Goal: Transaction & Acquisition: Purchase product/service

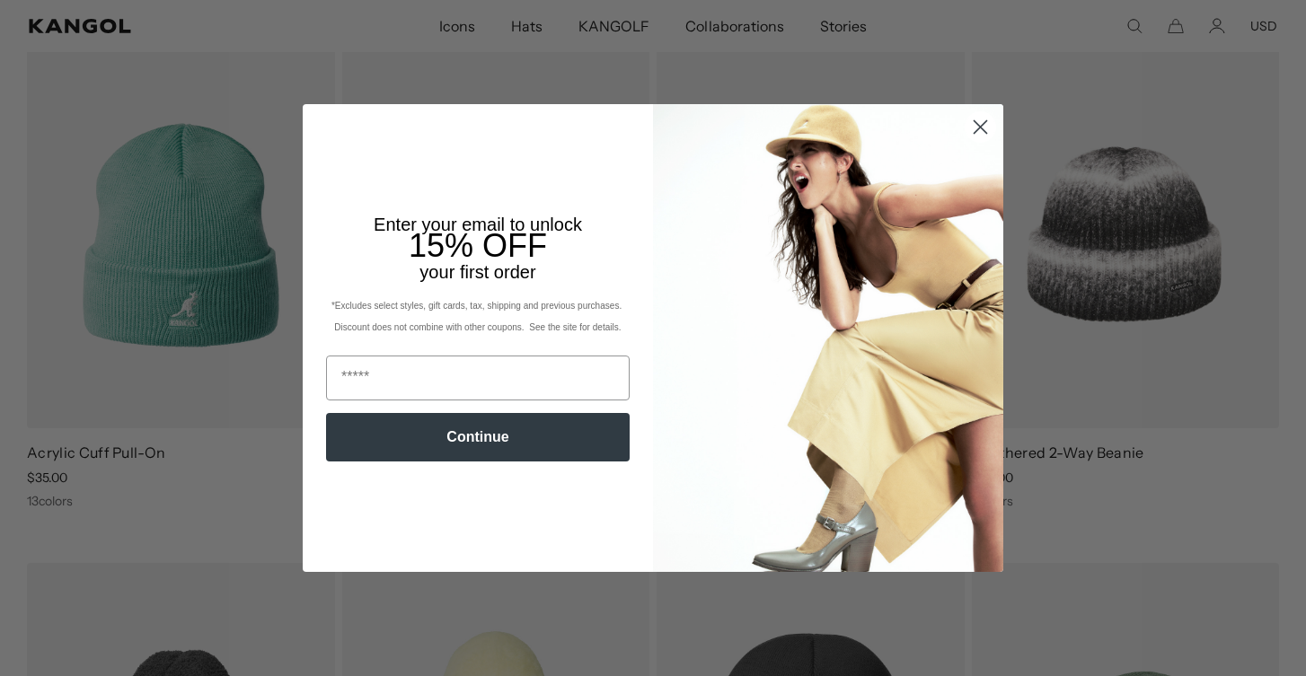
click at [999, 214] on img "POPUP Form" at bounding box center [828, 337] width 350 height 467
click at [982, 142] on circle "Close dialog" at bounding box center [981, 127] width 30 height 30
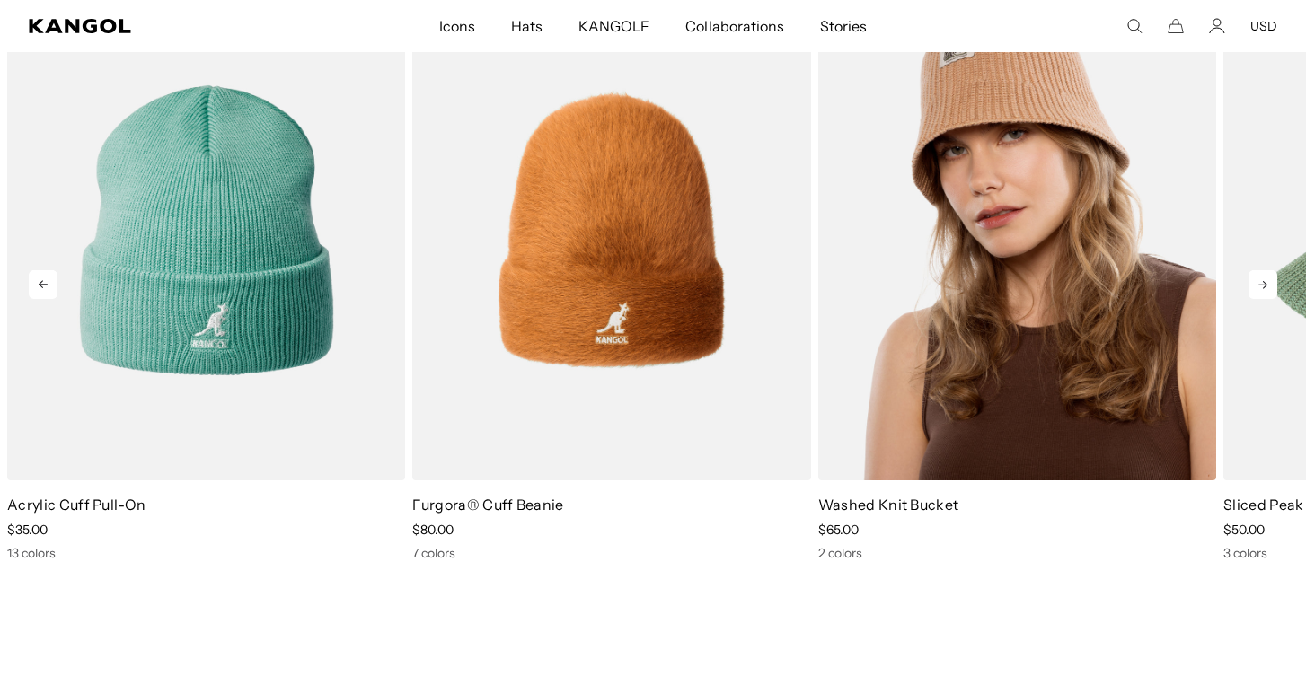
scroll to position [2978, 0]
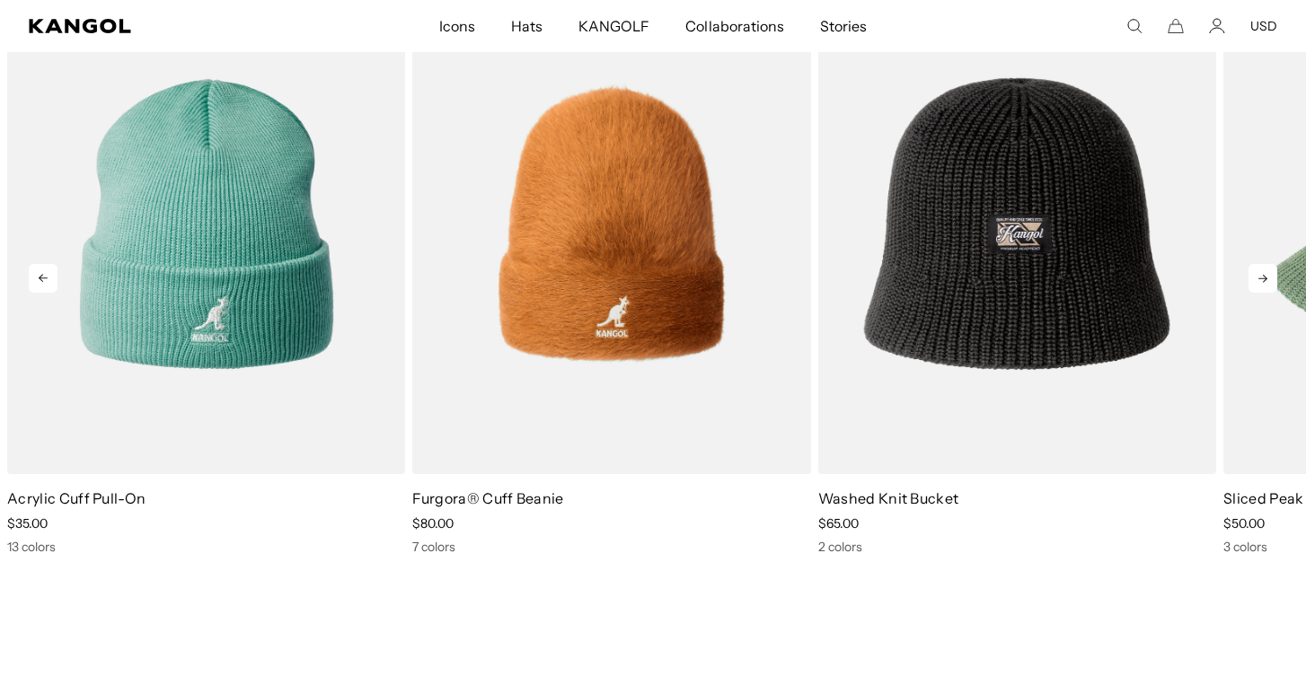
click at [1277, 271] on icon at bounding box center [1263, 278] width 29 height 29
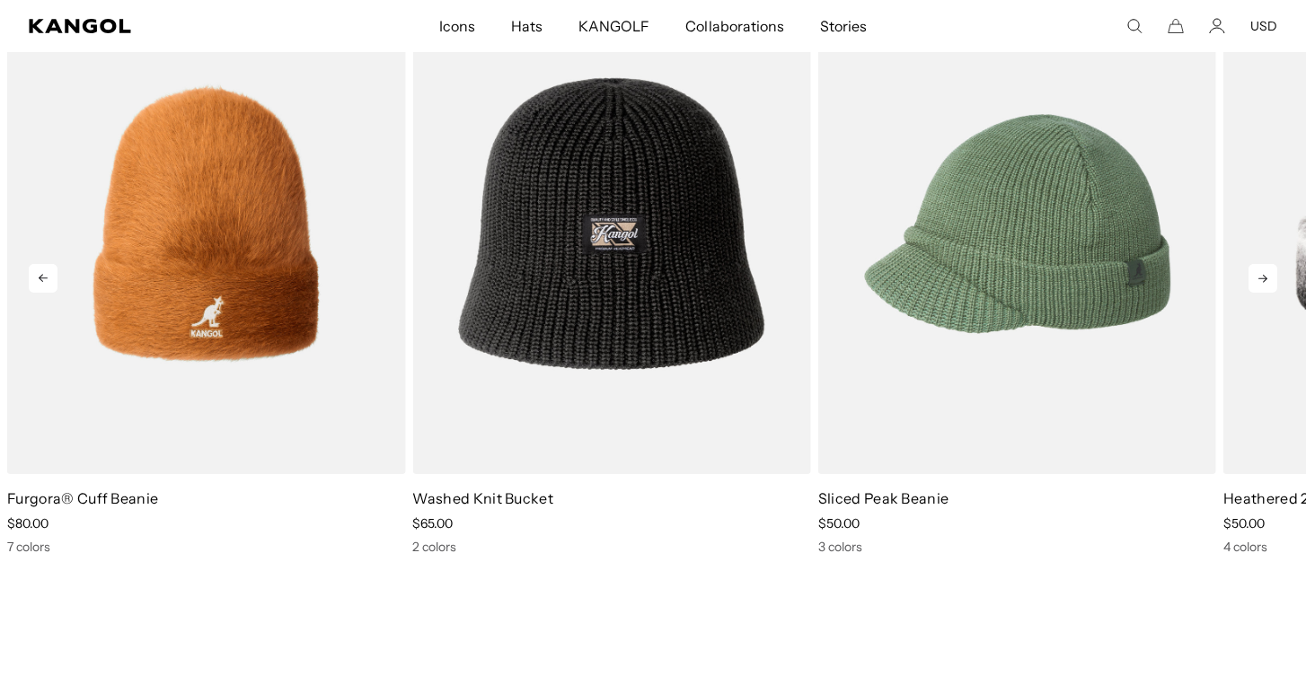
scroll to position [0, 370]
click at [1277, 271] on icon at bounding box center [1263, 278] width 29 height 29
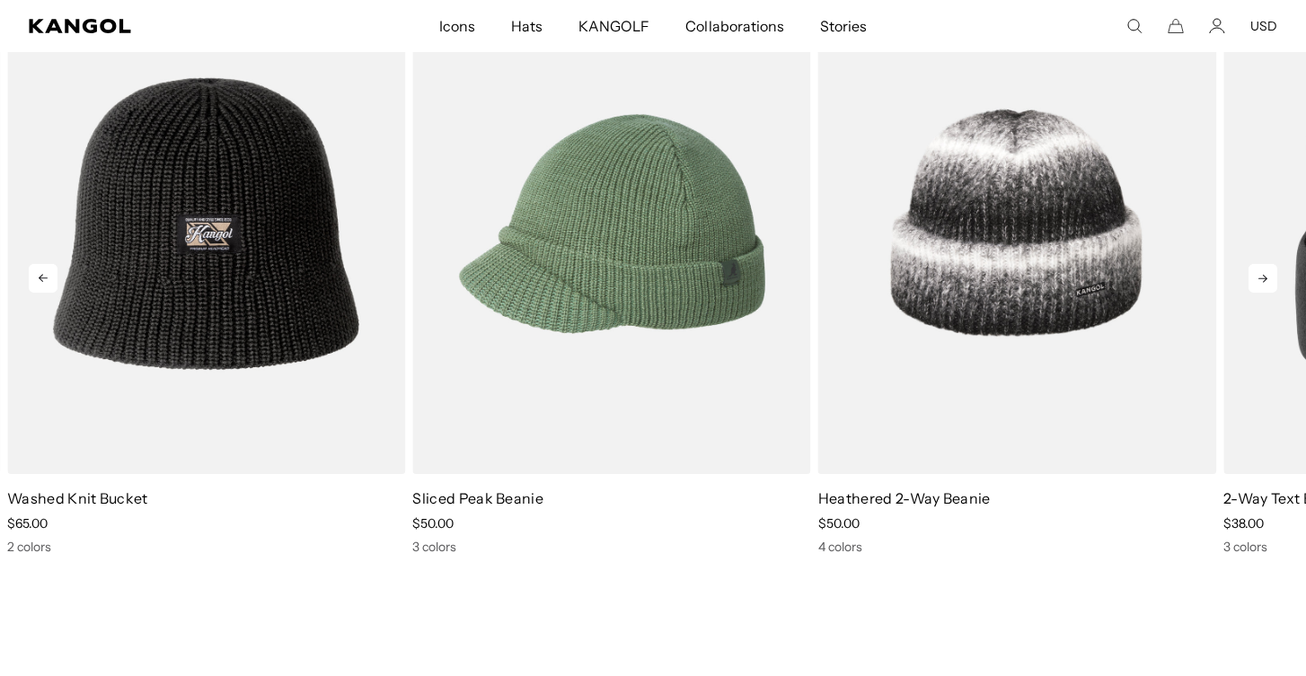
click at [1277, 271] on icon at bounding box center [1263, 278] width 29 height 29
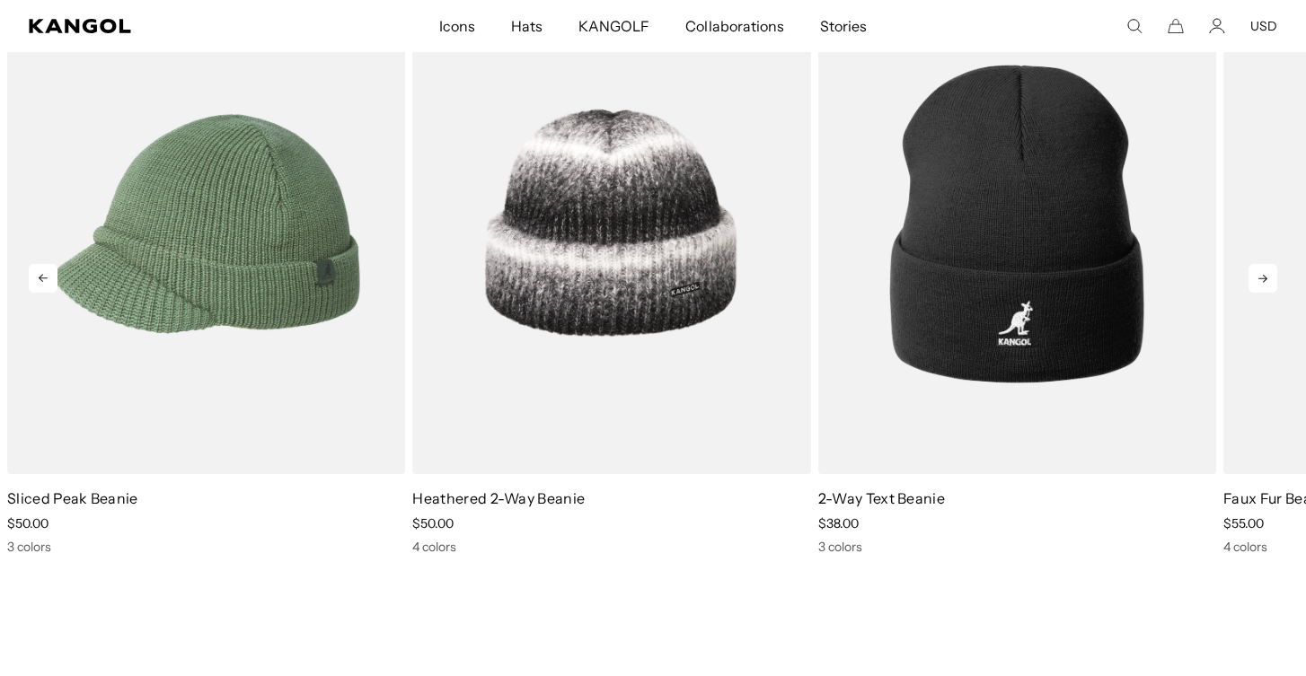
click at [1277, 271] on icon at bounding box center [1263, 278] width 29 height 29
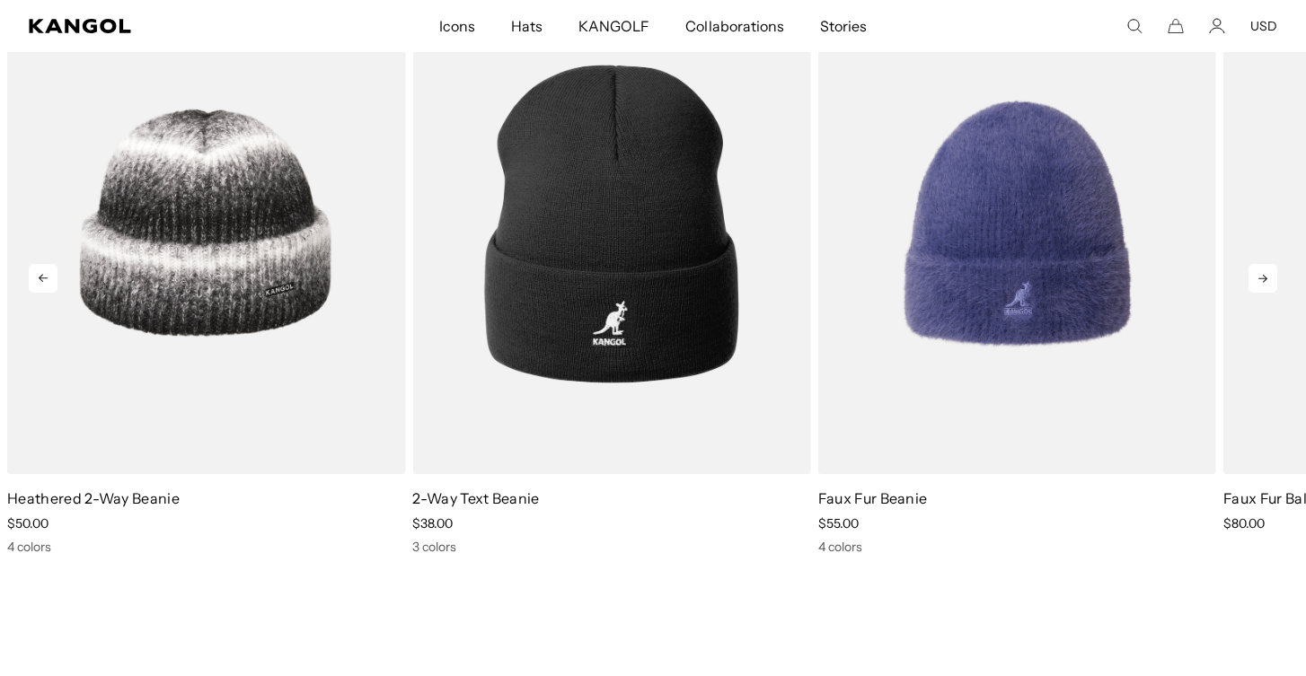
scroll to position [0, 0]
click at [1277, 271] on icon at bounding box center [1263, 278] width 29 height 29
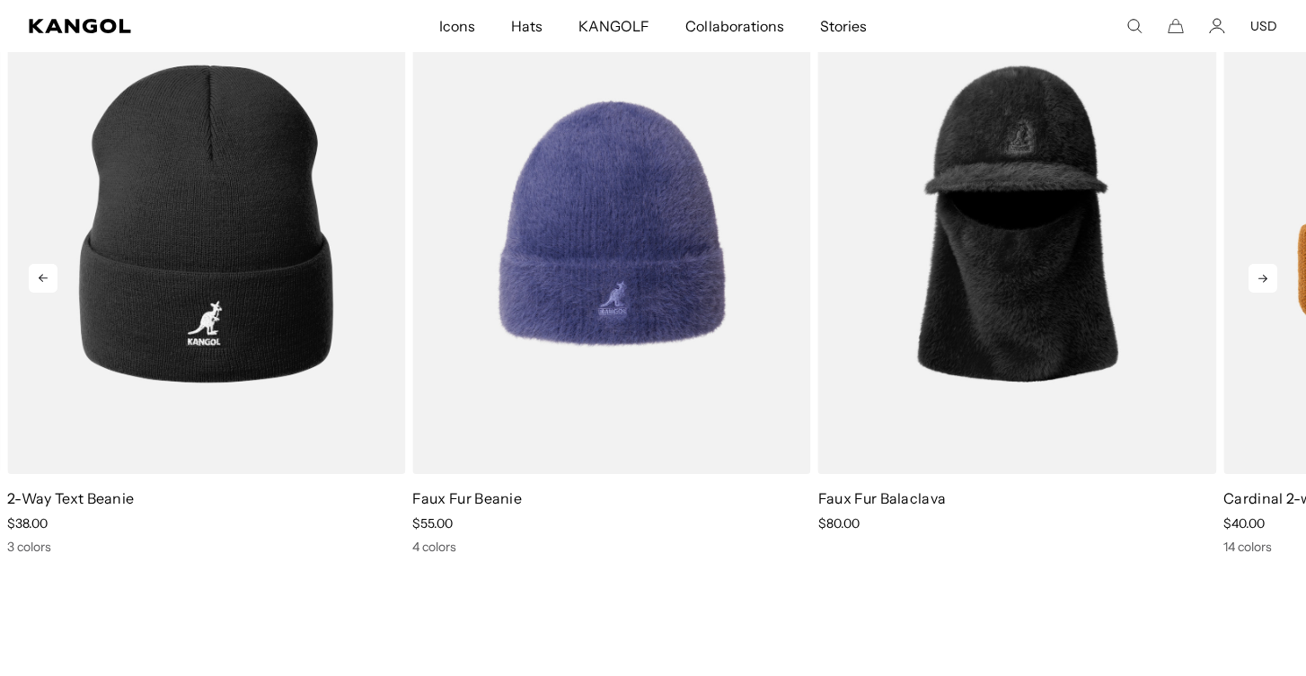
click at [1277, 271] on icon at bounding box center [1263, 278] width 29 height 29
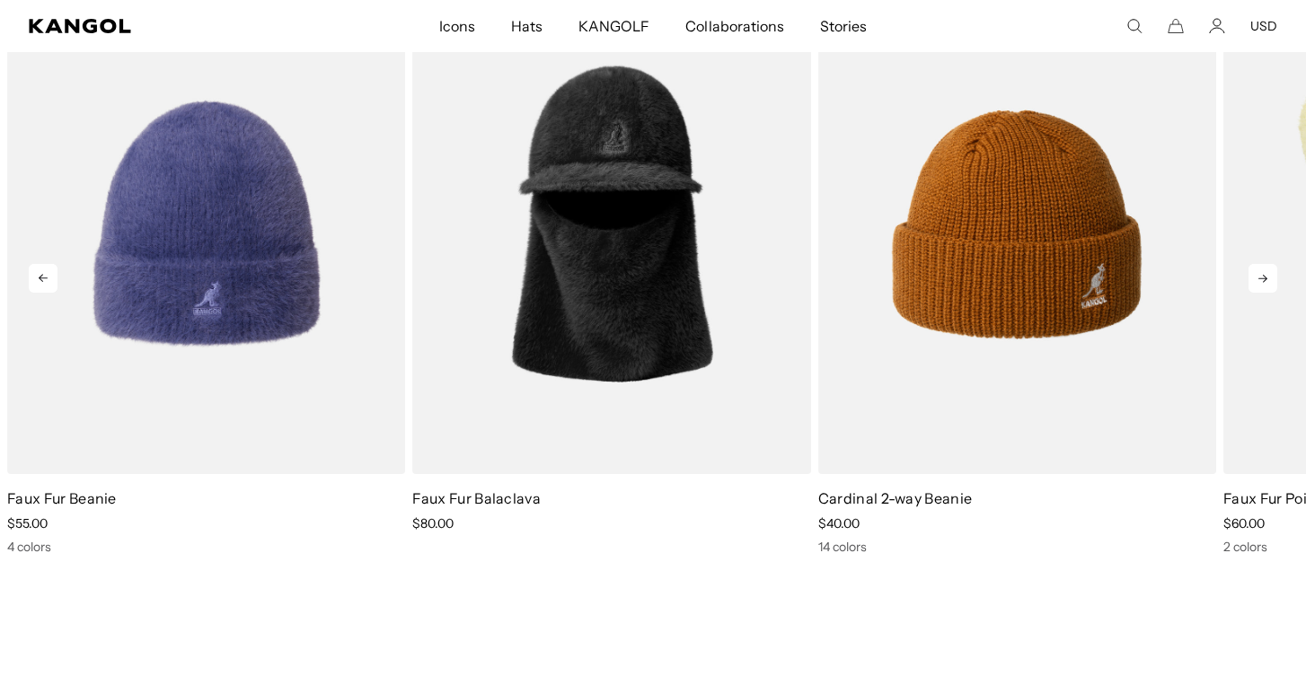
click at [1277, 271] on icon at bounding box center [1263, 278] width 29 height 29
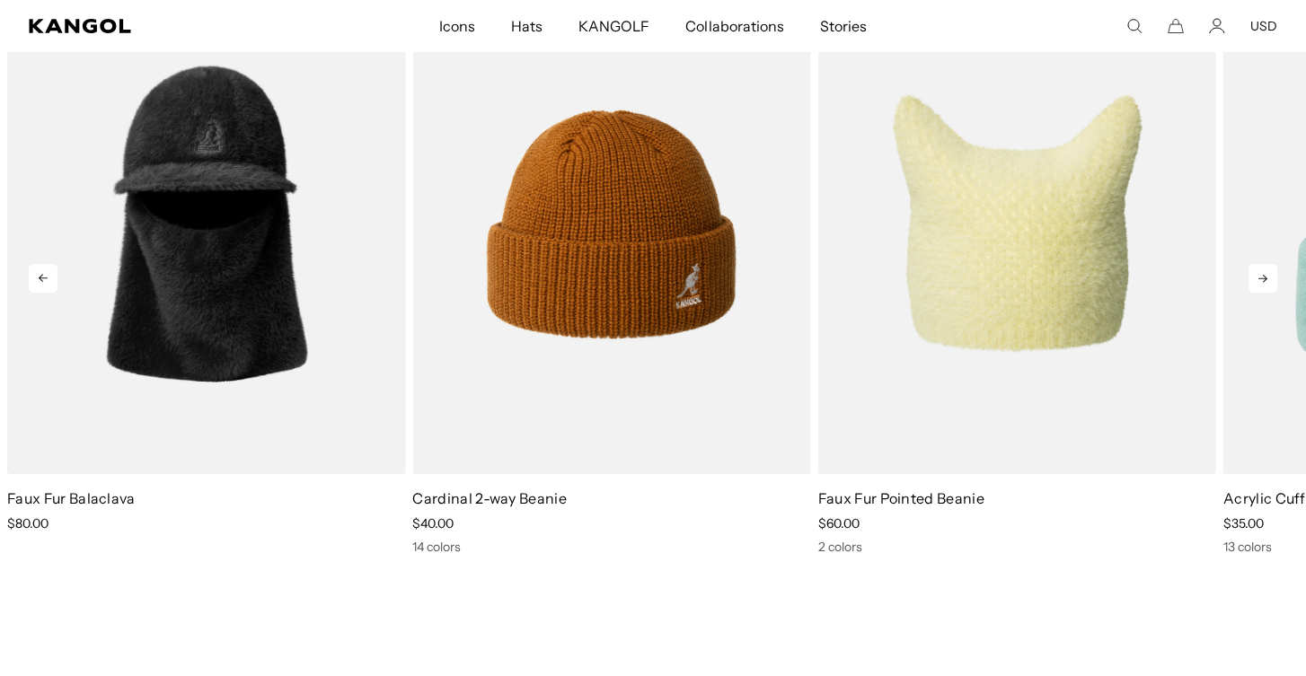
click at [1277, 271] on icon at bounding box center [1263, 278] width 29 height 29
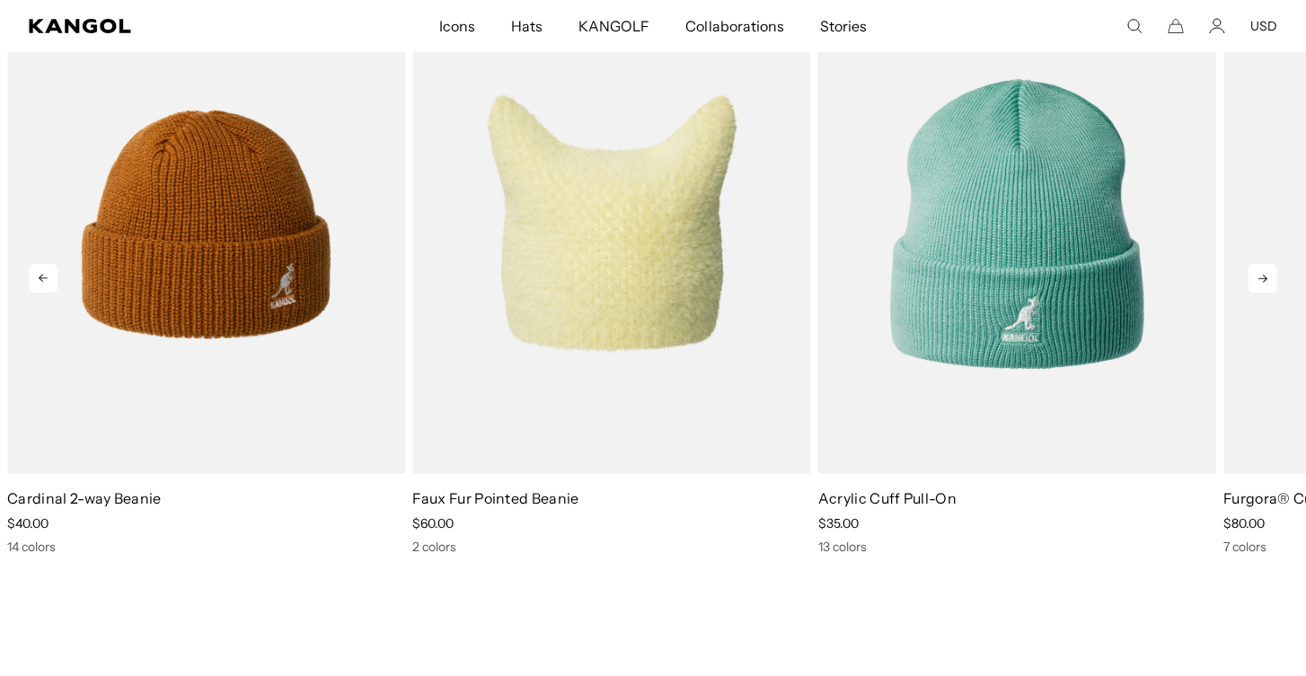
click at [1277, 271] on icon at bounding box center [1263, 278] width 29 height 29
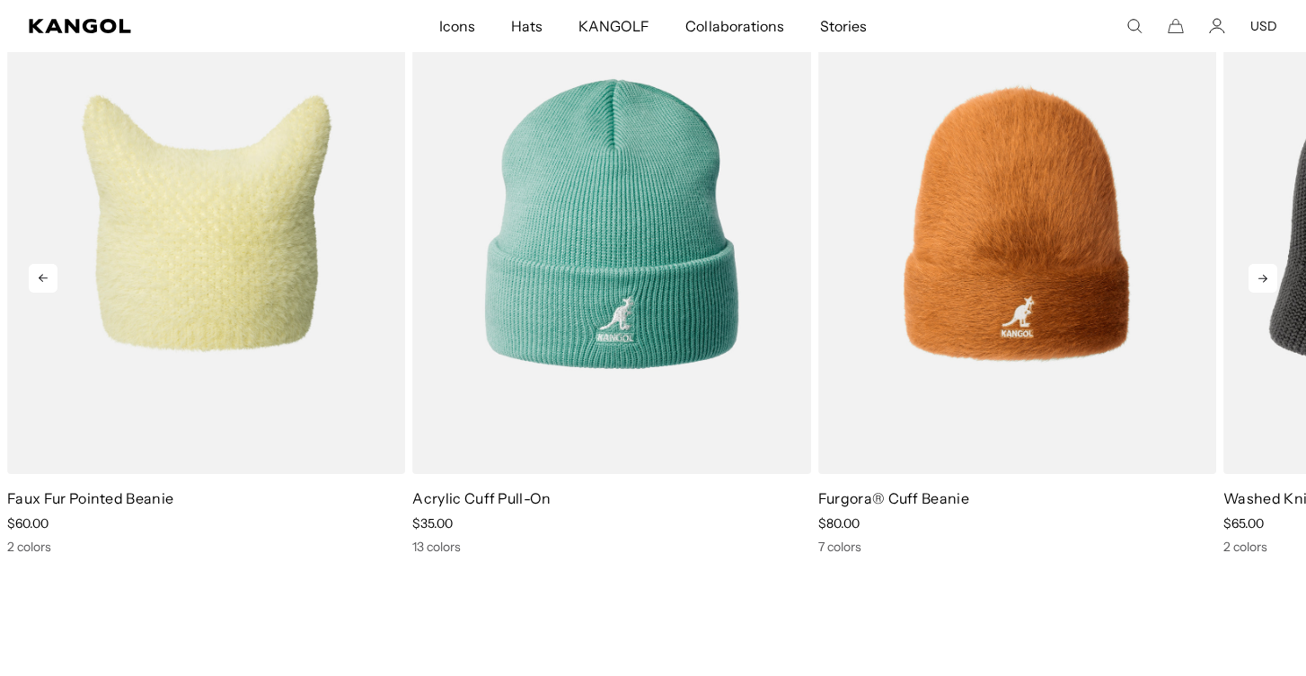
scroll to position [0, 370]
click at [1267, 273] on icon at bounding box center [1263, 278] width 29 height 29
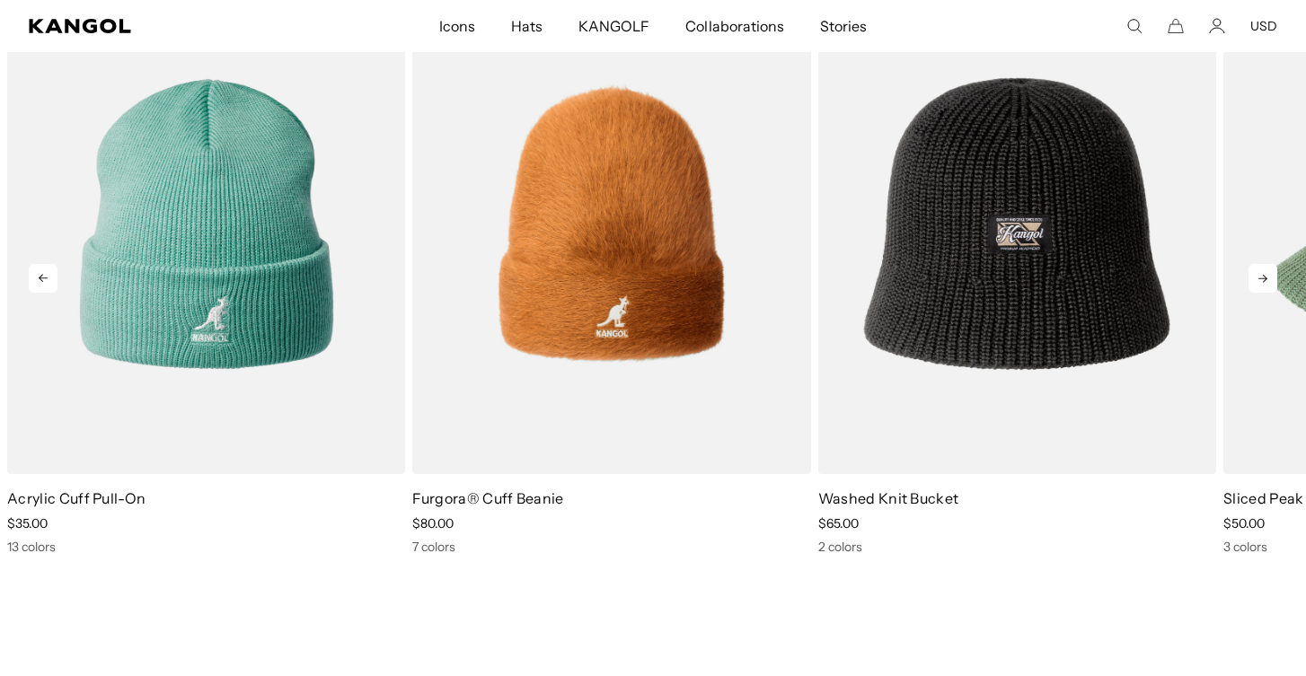
click at [1267, 273] on icon at bounding box center [1263, 278] width 29 height 29
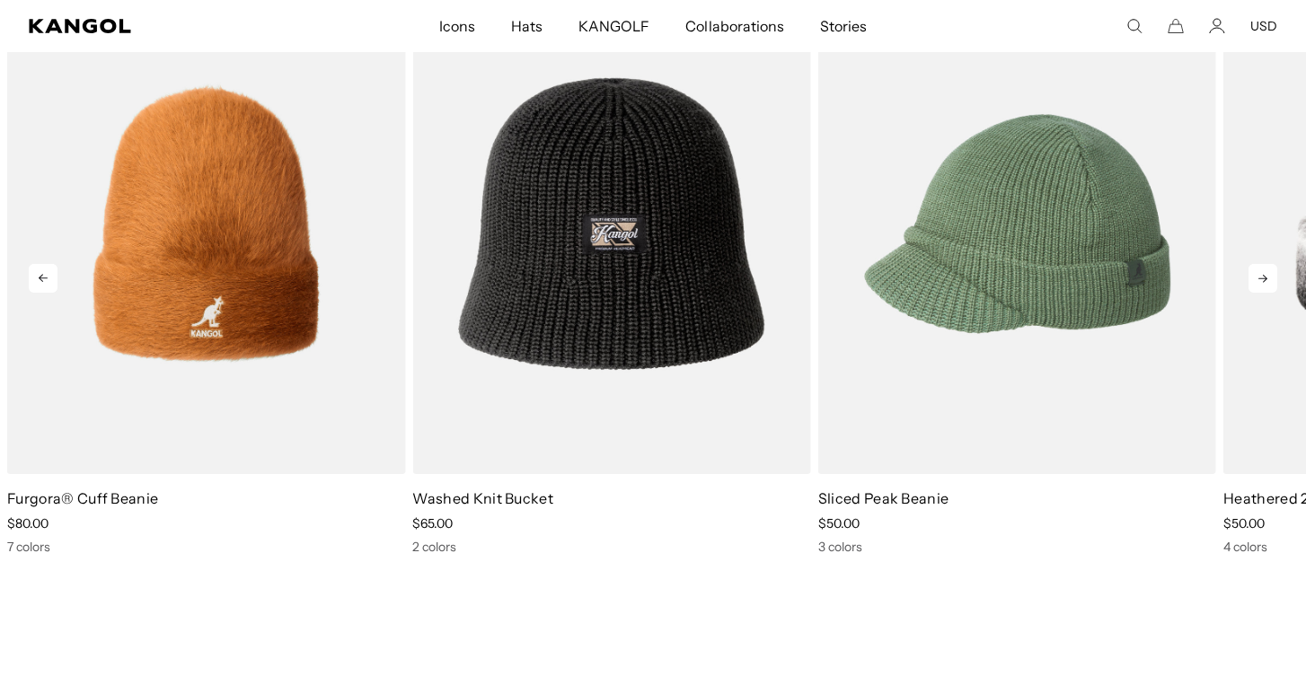
click at [1267, 273] on icon at bounding box center [1263, 278] width 29 height 29
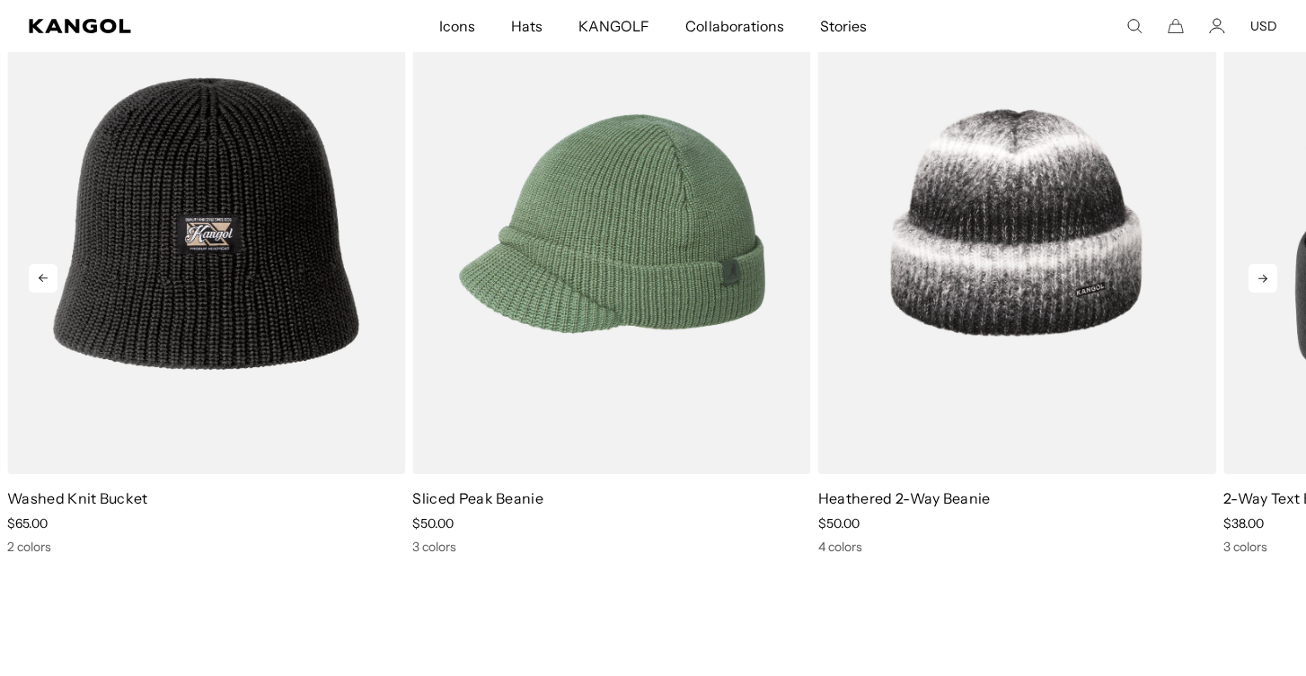
click at [1267, 273] on icon at bounding box center [1263, 278] width 29 height 29
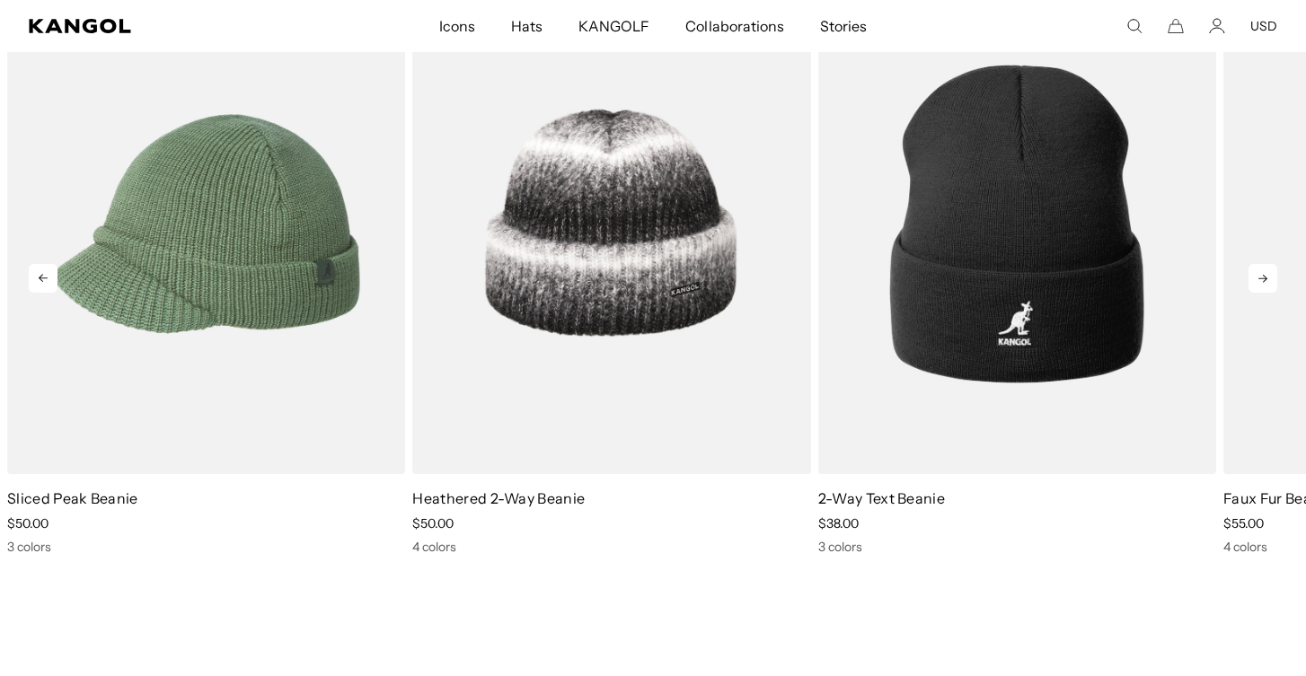
scroll to position [0, 0]
click at [1267, 273] on icon at bounding box center [1263, 278] width 29 height 29
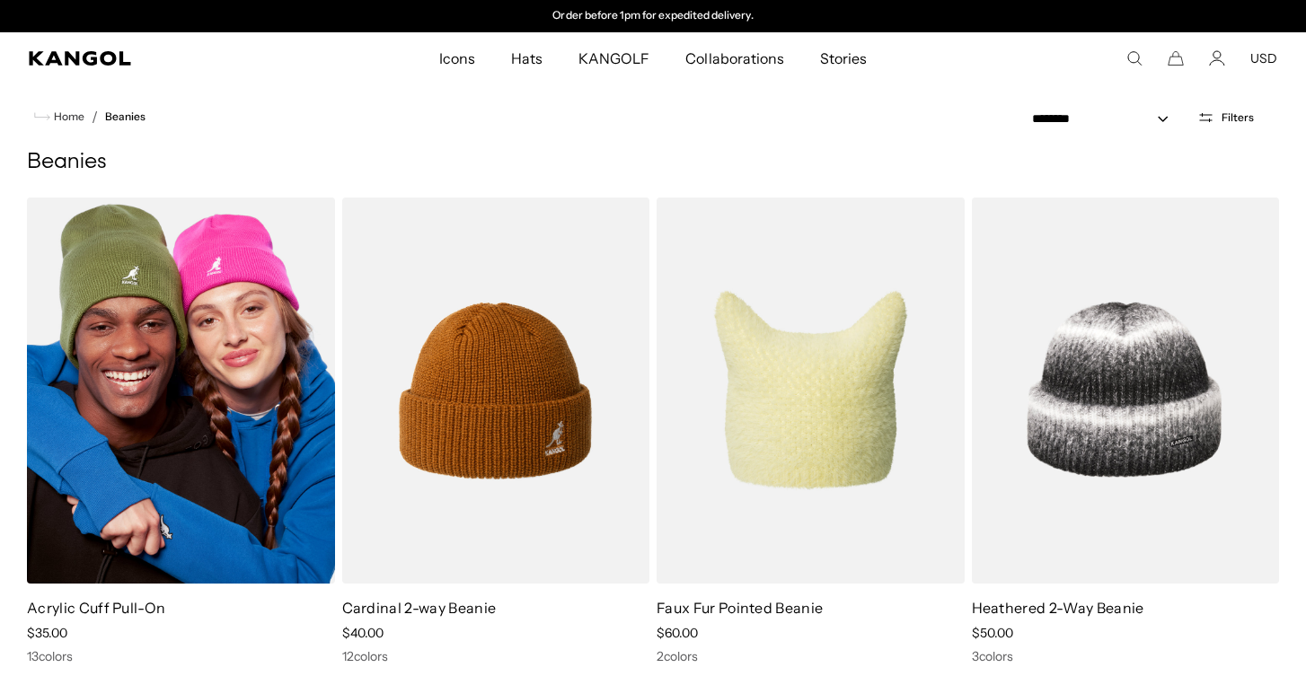
click at [224, 411] on img at bounding box center [181, 391] width 308 height 386
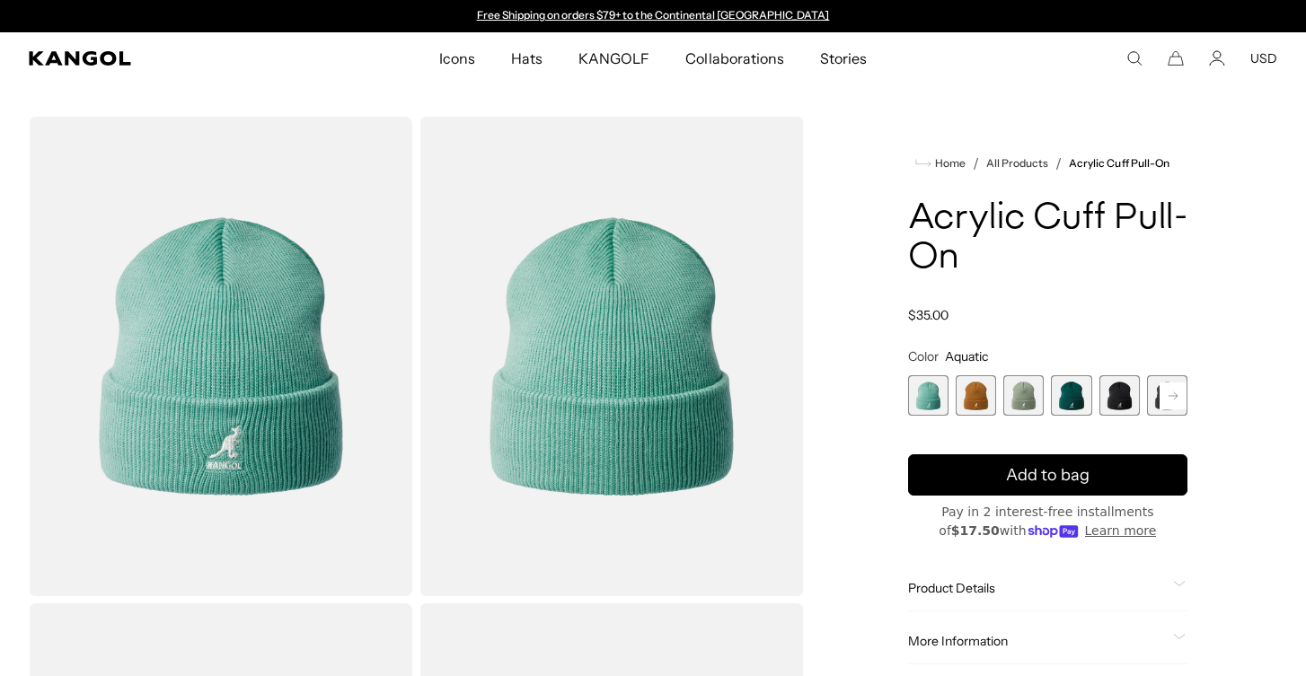
click at [1111, 395] on span "5 of 13" at bounding box center [1120, 395] width 40 height 40
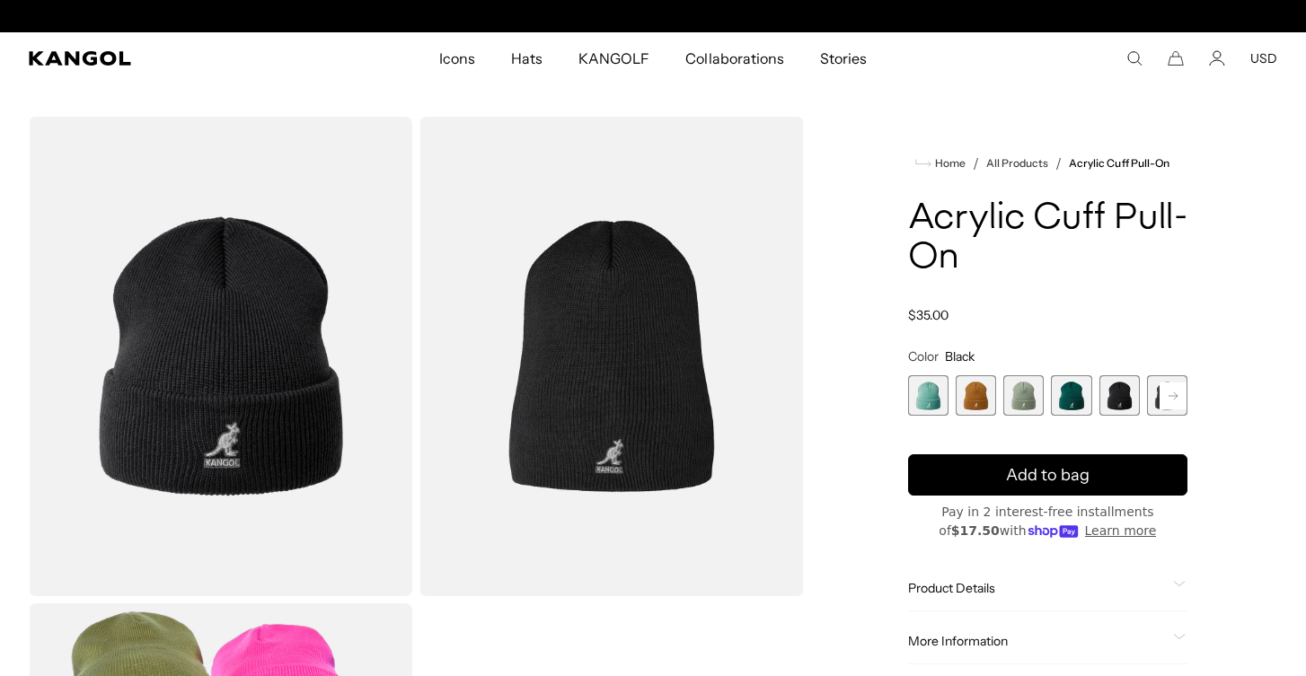
scroll to position [0, 370]
click at [234, 414] on img "Gallery Viewer" at bounding box center [221, 357] width 384 height 480
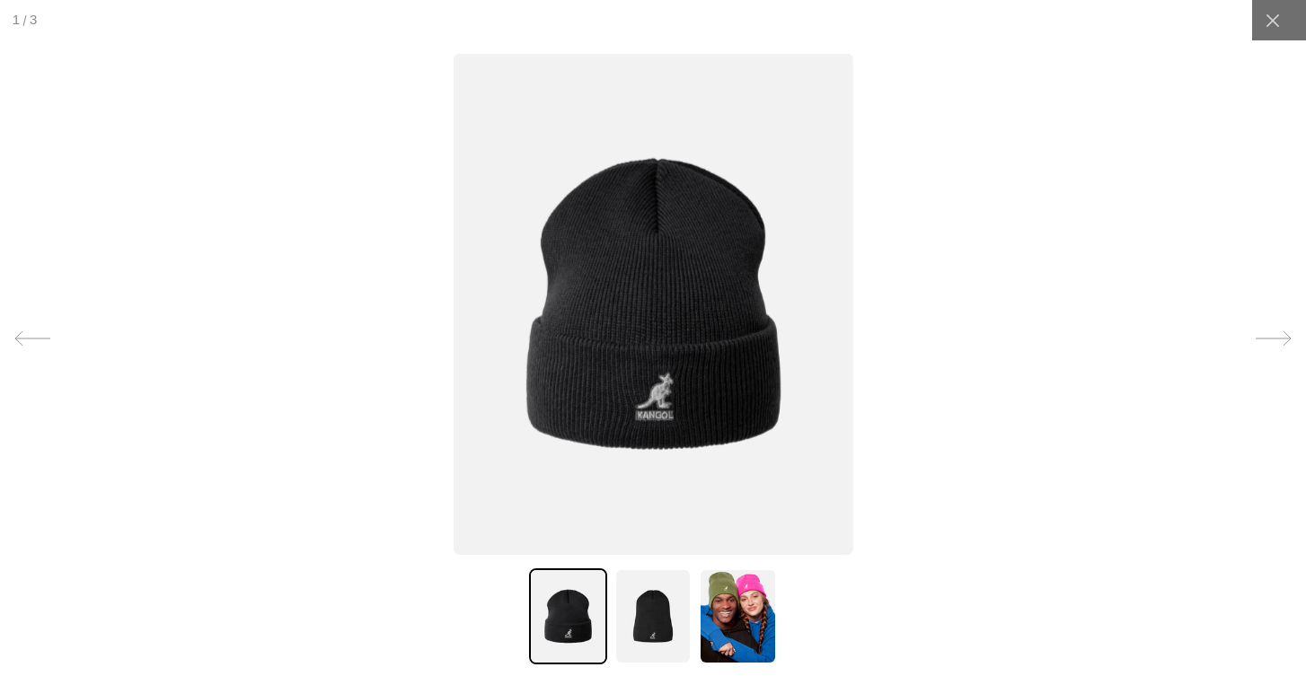
click at [622, 416] on img at bounding box center [654, 303] width 400 height 501
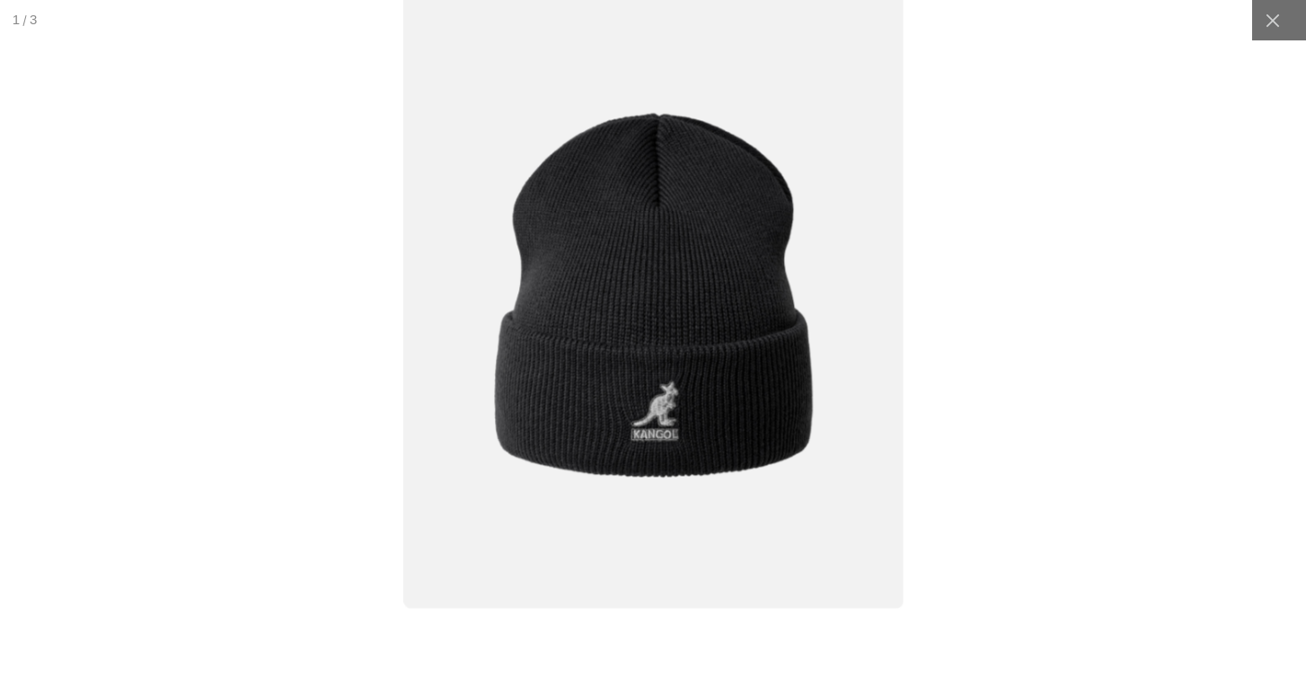
scroll to position [0, 0]
click at [671, 451] on img at bounding box center [652, 295] width 499 height 626
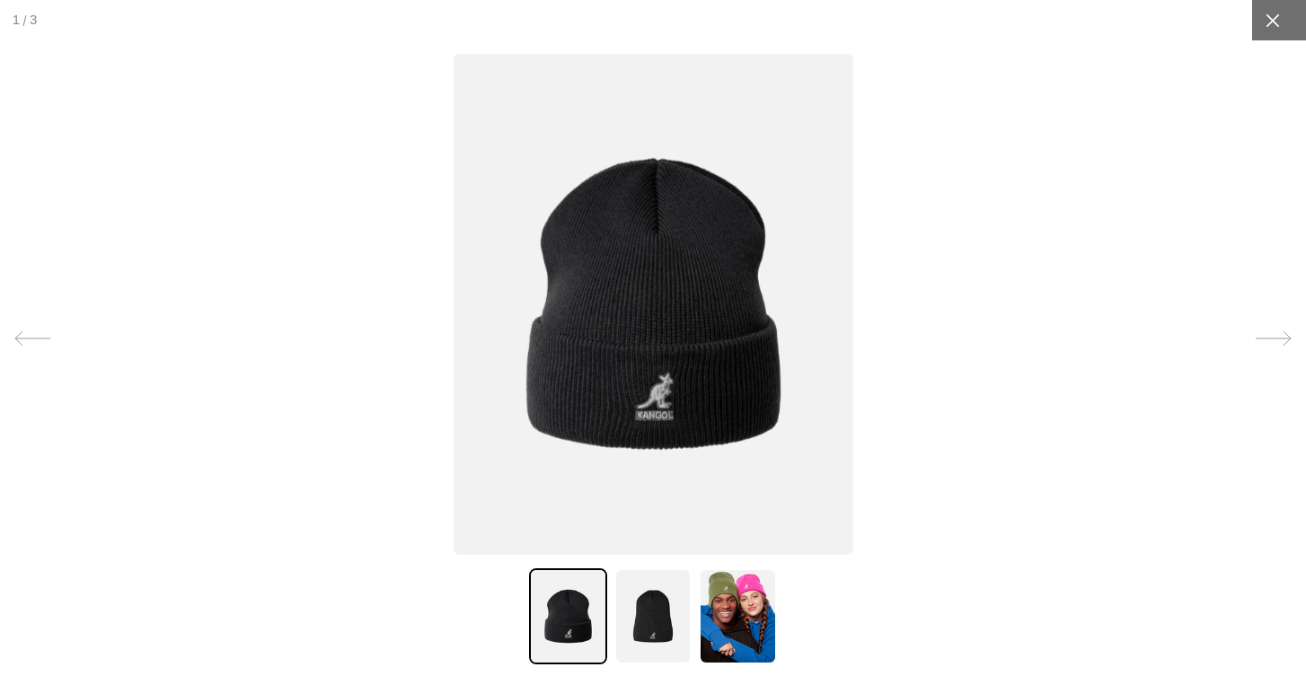
click at [1277, 27] on icon at bounding box center [1273, 21] width 18 height 18
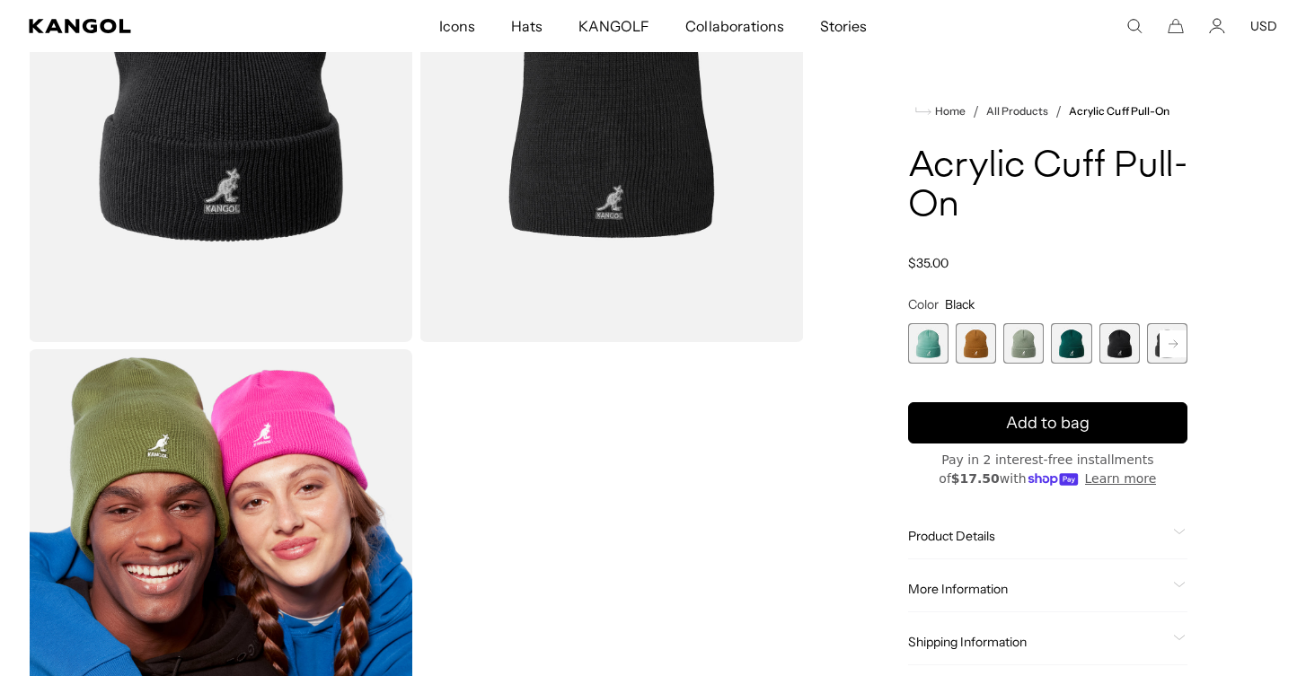
click at [924, 338] on span "1 of 13" at bounding box center [928, 343] width 40 height 40
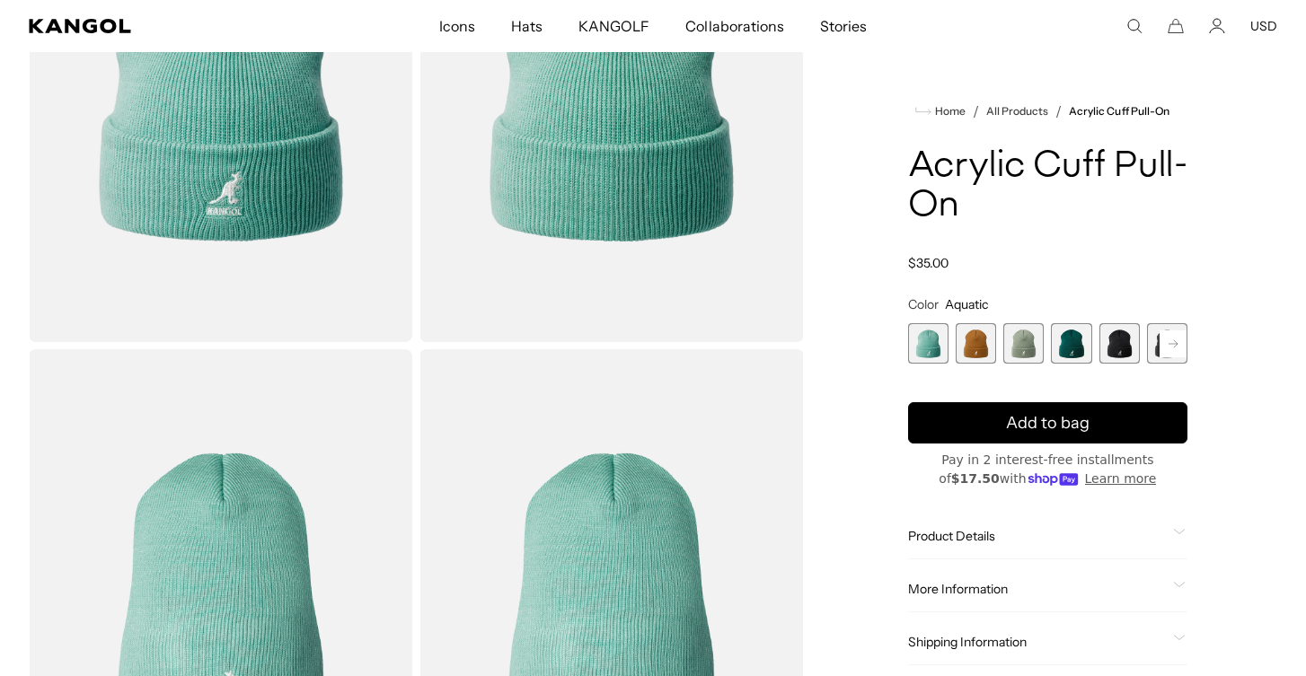
click at [967, 344] on span "2 of 13" at bounding box center [976, 343] width 40 height 40
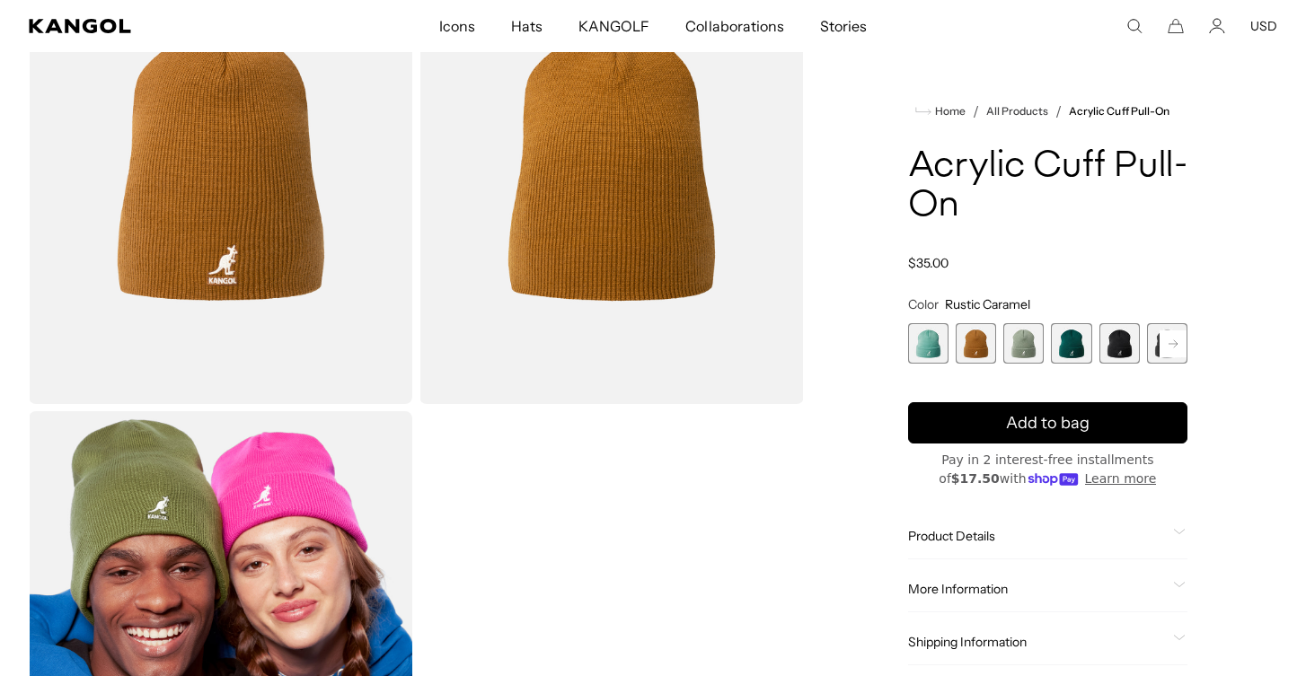
scroll to position [851, 0]
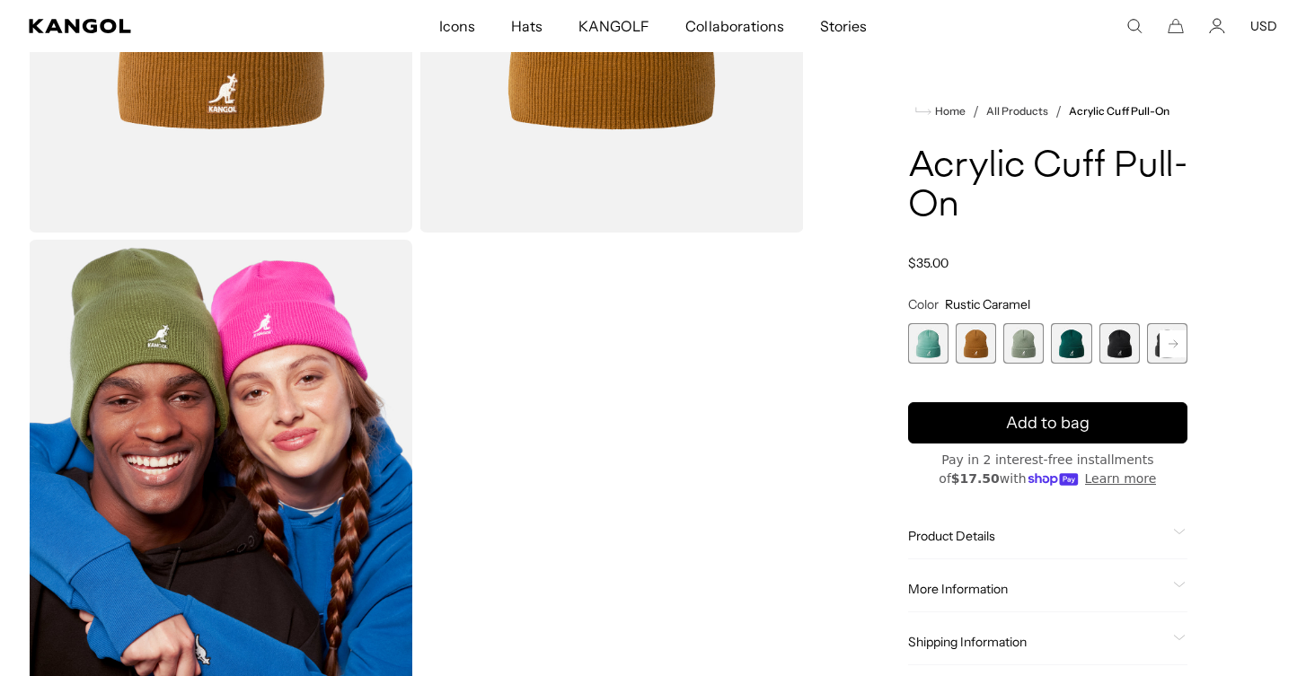
click at [1175, 341] on icon at bounding box center [1173, 343] width 9 height 7
click at [1078, 336] on span "7 of 13" at bounding box center [1071, 343] width 40 height 40
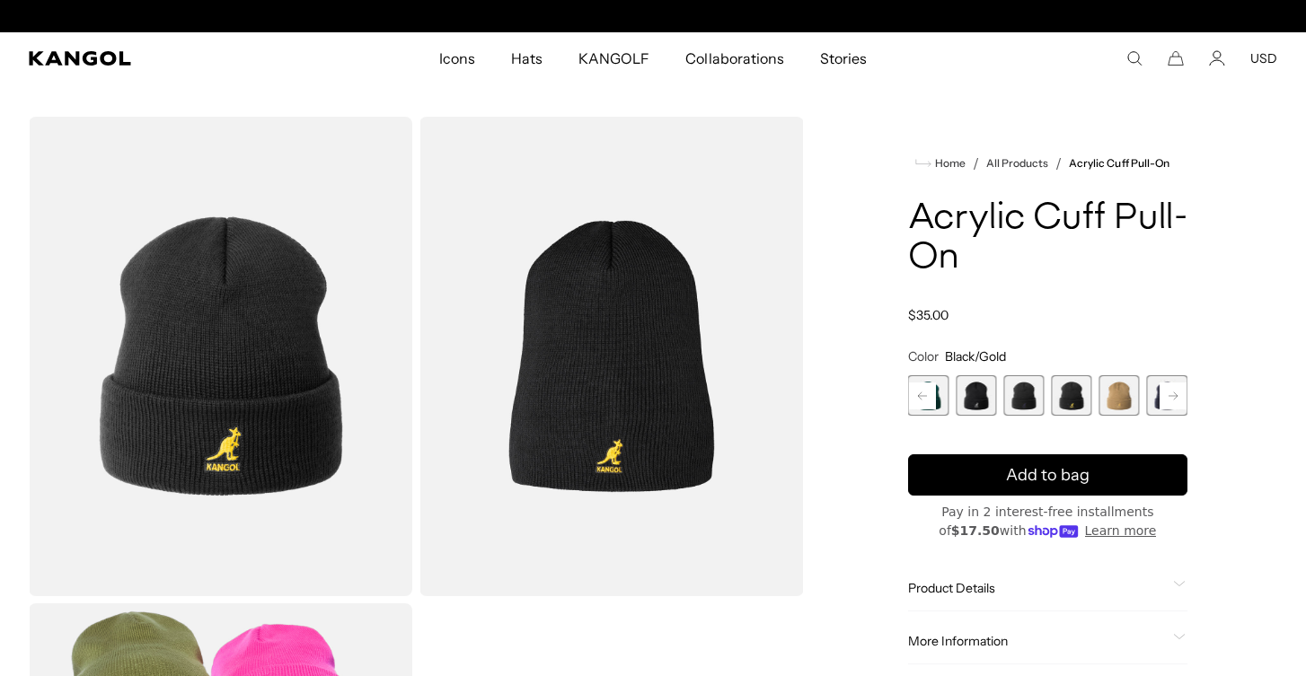
scroll to position [0, 370]
click at [1034, 392] on span "6 of 13" at bounding box center [1023, 395] width 40 height 40
click at [987, 398] on span "5 of 13" at bounding box center [976, 395] width 40 height 40
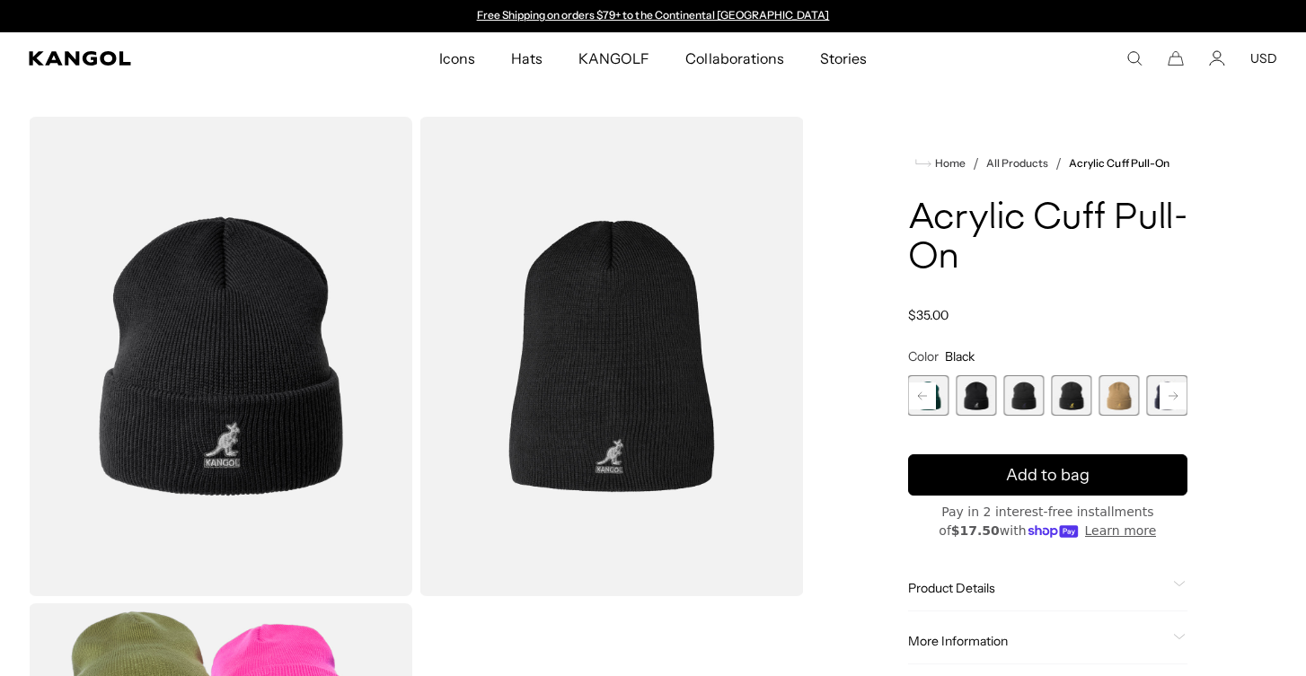
click at [939, 400] on span "4 of 13" at bounding box center [928, 395] width 40 height 40
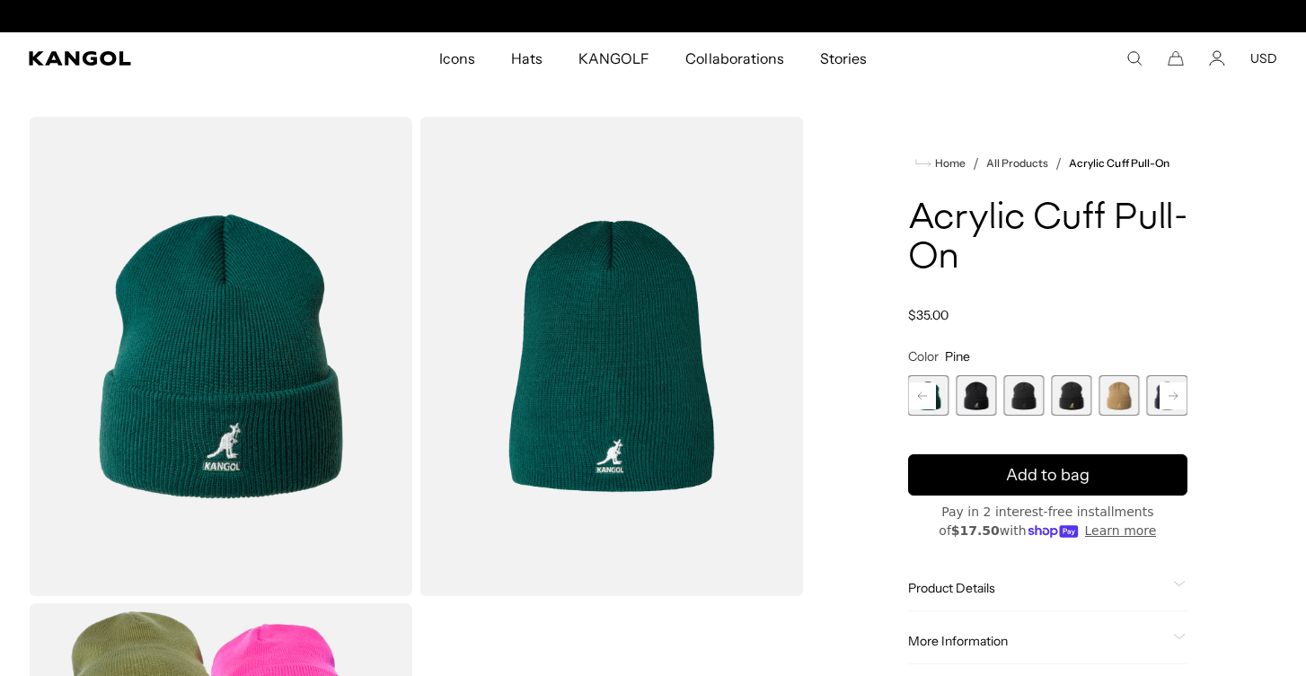
scroll to position [0, 370]
click at [1162, 405] on rect at bounding box center [1173, 396] width 27 height 27
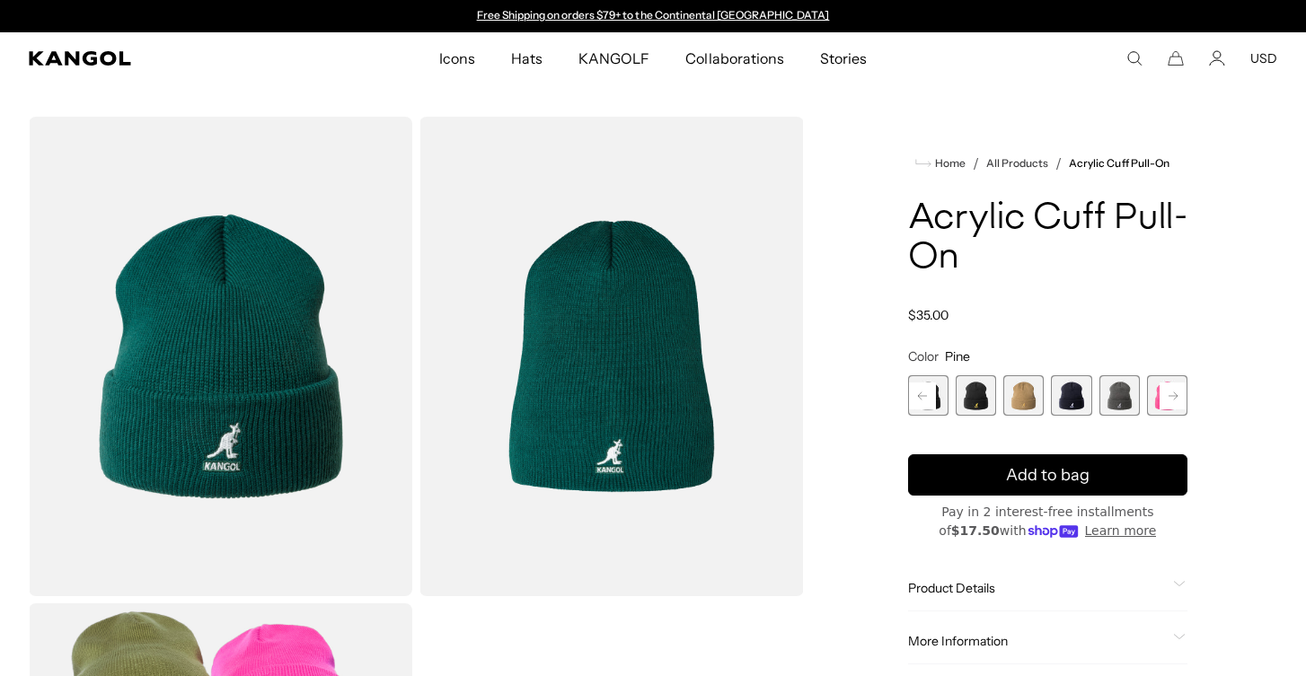
click at [1062, 389] on span "9 of 13" at bounding box center [1071, 395] width 40 height 40
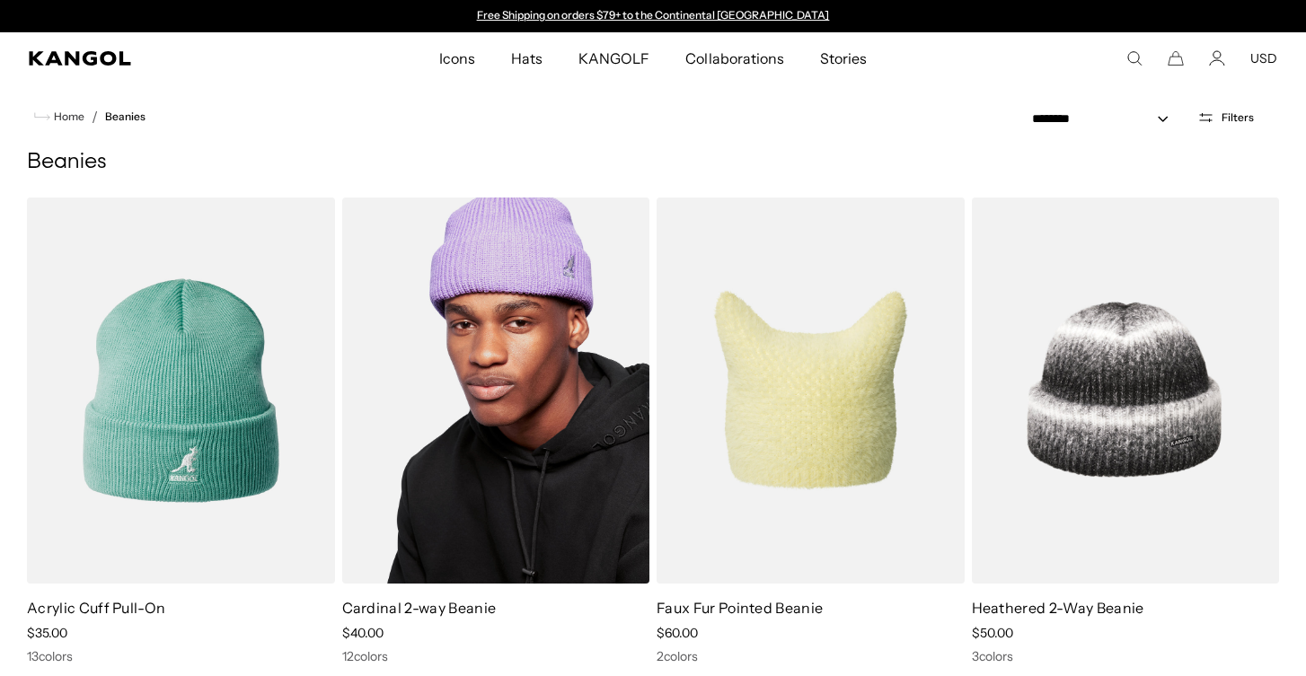
click at [505, 354] on img at bounding box center [496, 391] width 308 height 386
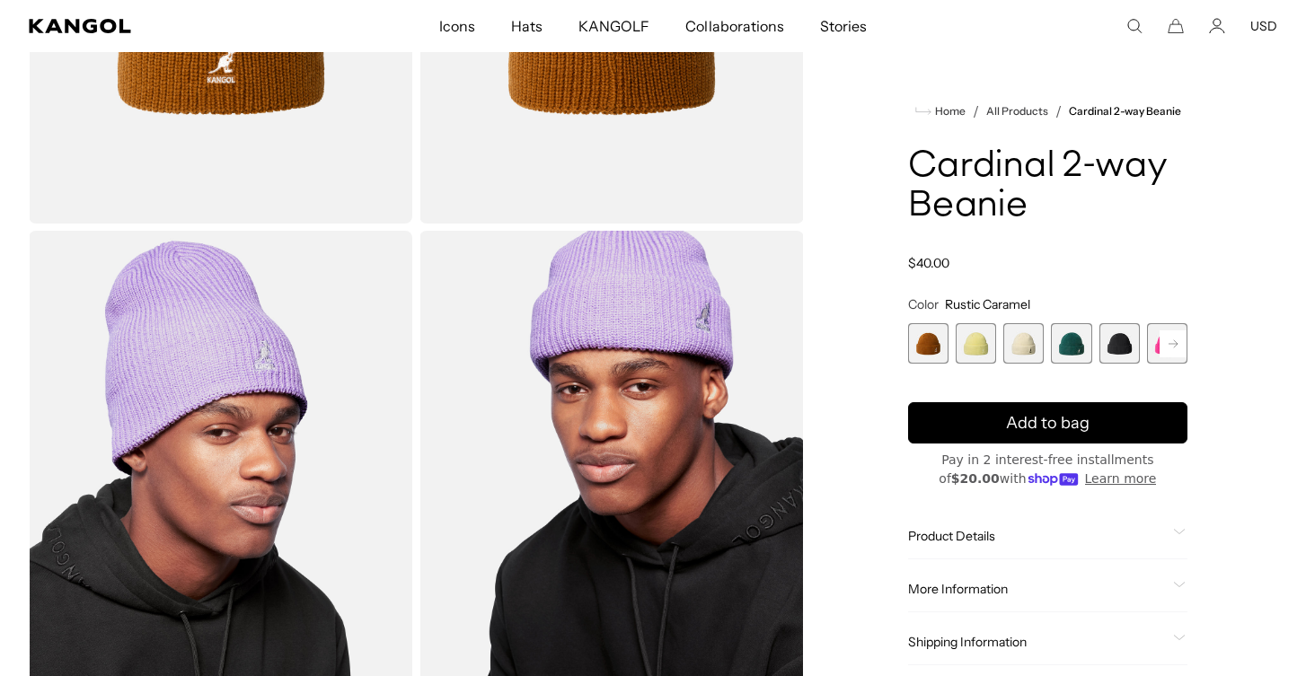
scroll to position [0, 370]
click at [1172, 349] on rect at bounding box center [1173, 344] width 27 height 27
click at [1064, 341] on span "5 of 14" at bounding box center [1071, 343] width 40 height 40
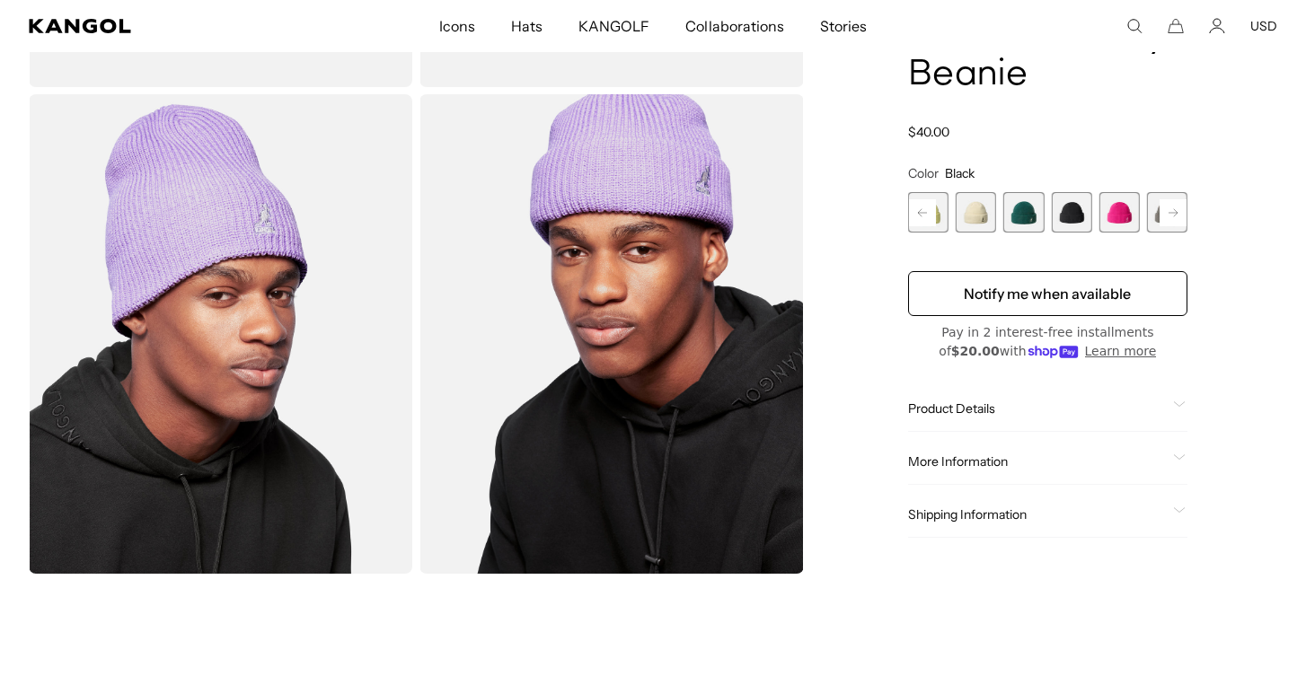
scroll to position [0, 370]
click at [1079, 212] on span "5 of 14" at bounding box center [1071, 212] width 40 height 40
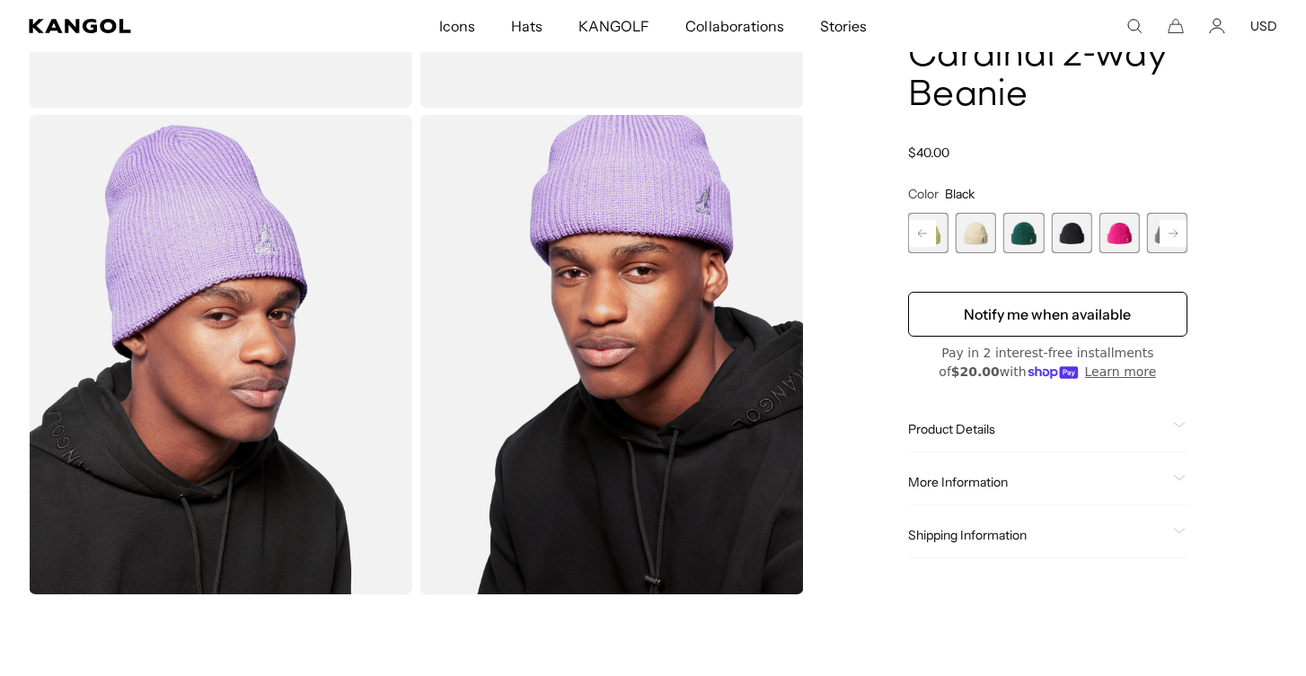
scroll to position [454, 0]
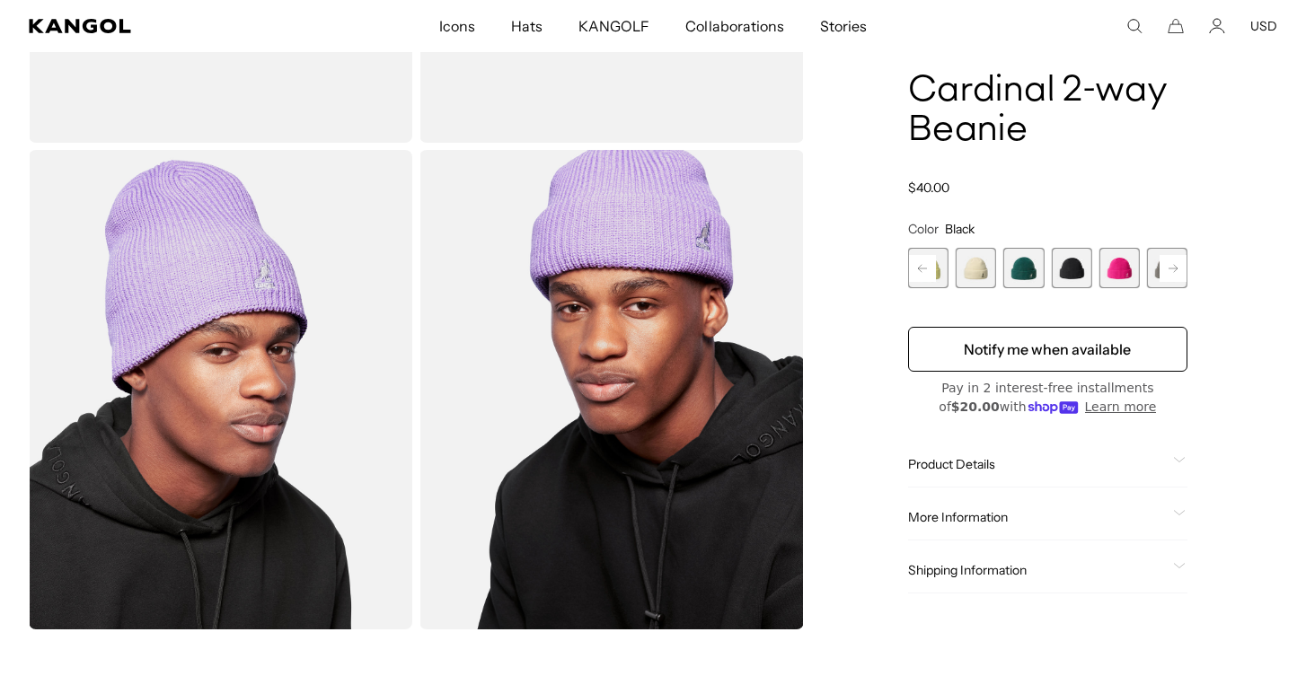
click at [1079, 212] on product-info "Home / All Products / Cardinal 2-way Beanie Cardinal 2-way Beanie Regular price…" at bounding box center [1047, 309] width 279 height 569
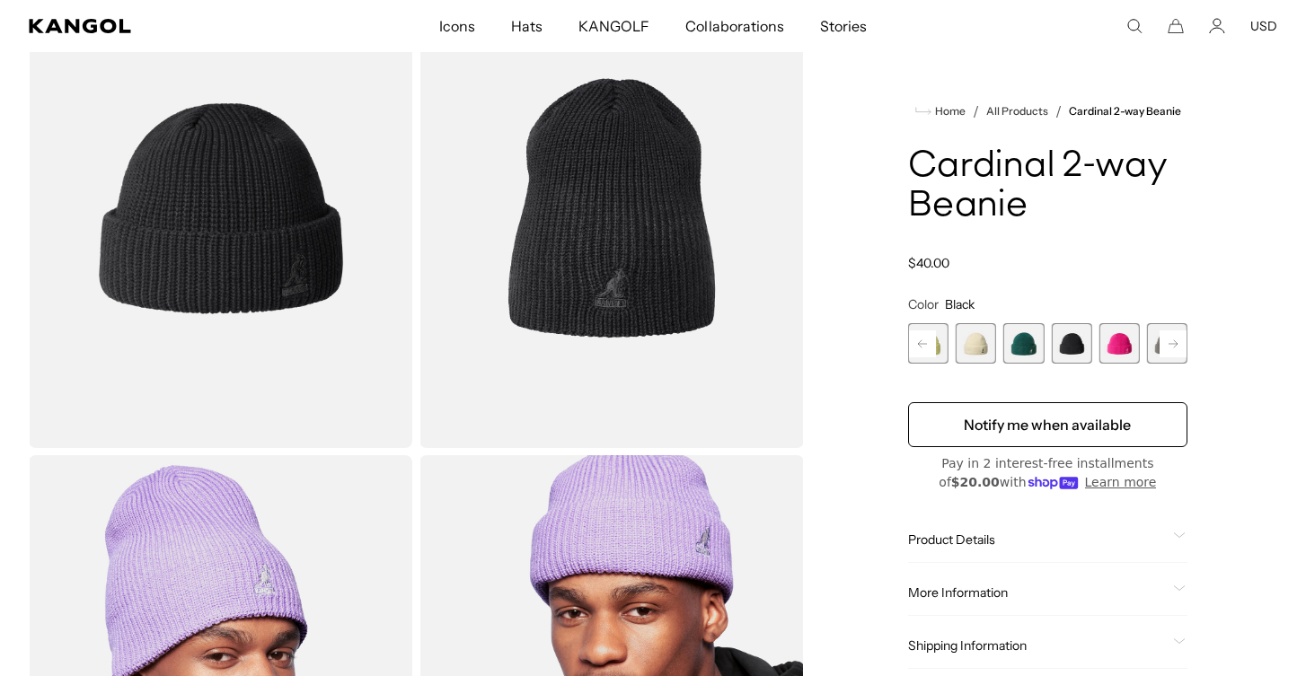
scroll to position [0, 0]
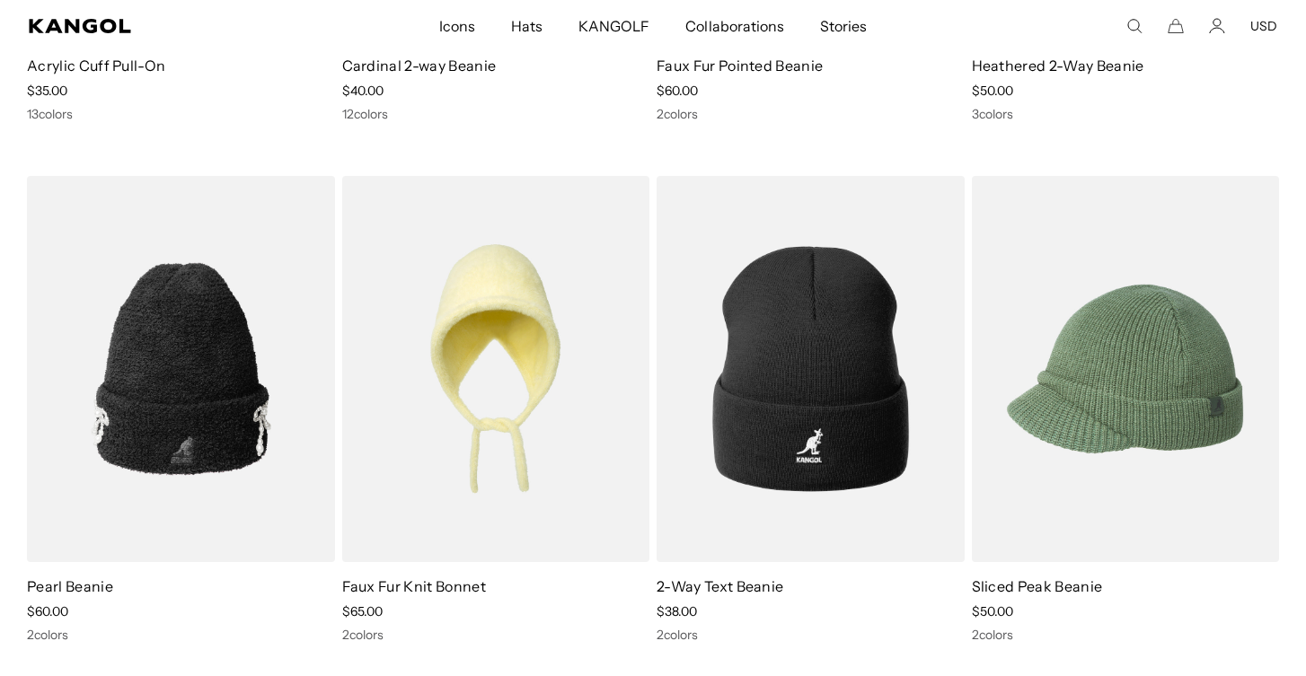
scroll to position [546, 0]
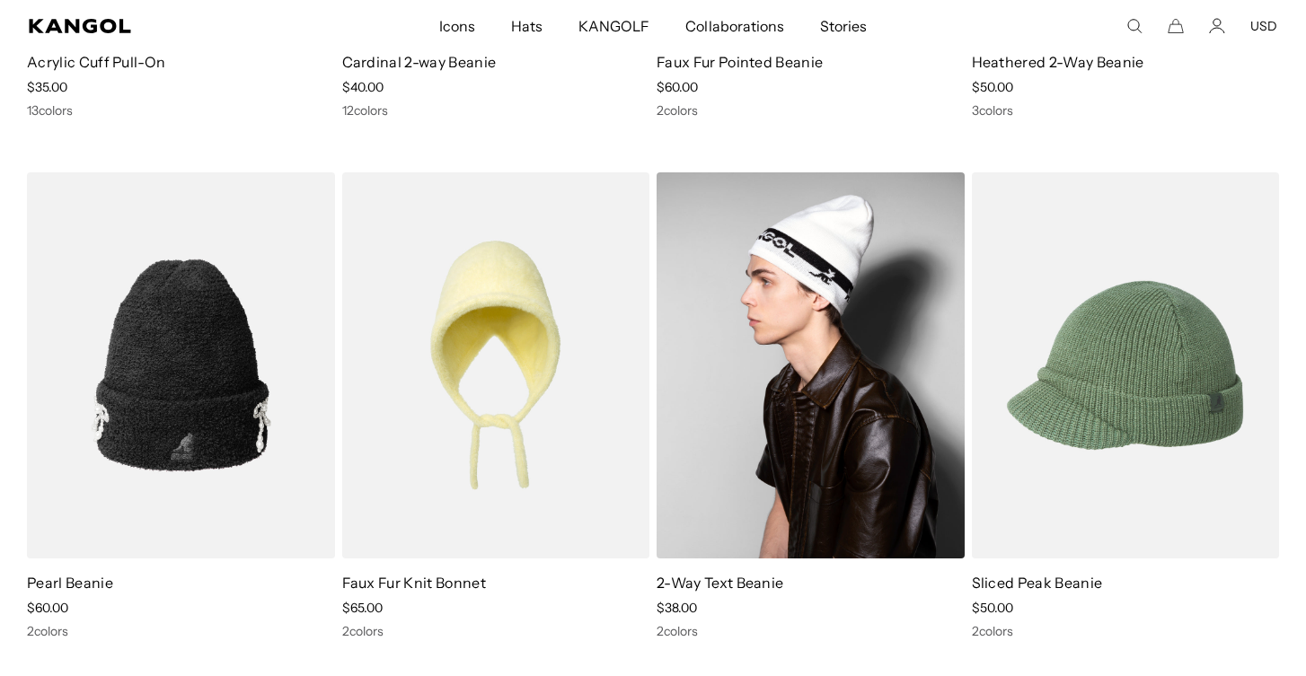
click at [783, 418] on img at bounding box center [811, 365] width 308 height 386
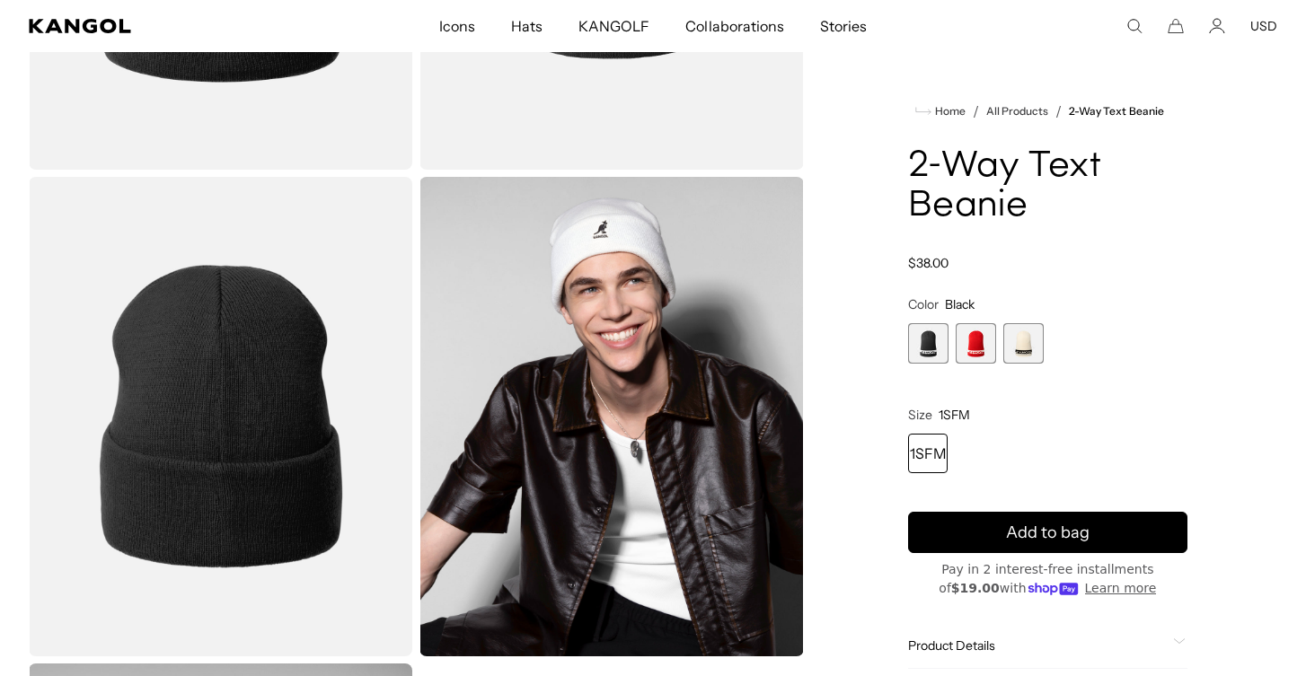
scroll to position [0, 370]
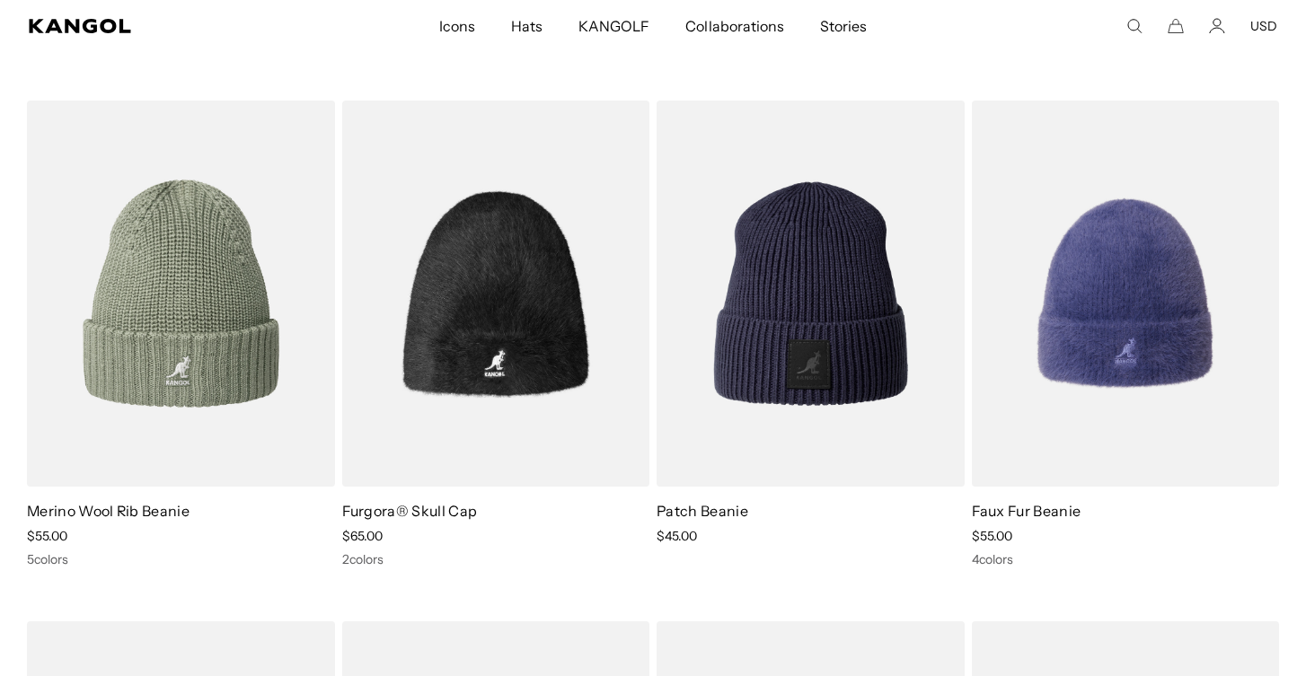
scroll to position [0, 370]
